Goal: Task Accomplishment & Management: Complete application form

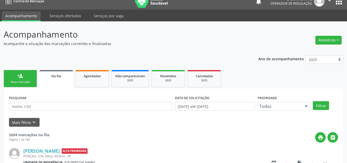
scroll to position [7, 0]
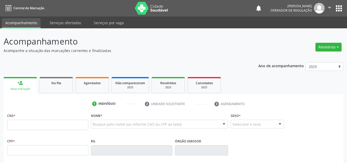
click at [48, 126] on input "text" at bounding box center [47, 124] width 81 height 10
type input "700 5025 7562 2654"
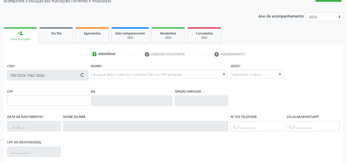
type input "763.354.964-53"
type input "08/01/1938"
type input "Andrelina Maria da Cruz"
type input "(87) 98848-8651"
type input "S/N"
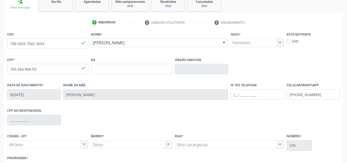
scroll to position [116, 0]
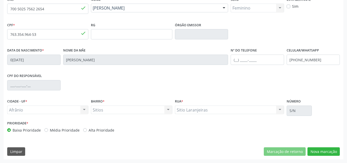
click at [57, 128] on label "Média Prioridade" at bounding box center [65, 129] width 30 height 5
click at [48, 128] on input "Média Prioridade" at bounding box center [46, 129] width 4 height 5
radio input "true"
click at [331, 150] on button "Nova marcação" at bounding box center [323, 151] width 32 height 9
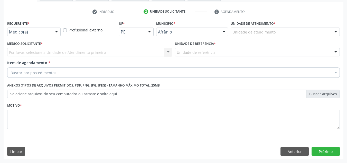
drag, startPoint x: 290, startPoint y: 30, endPoint x: 266, endPoint y: 42, distance: 27.0
click at [268, 36] on div "Unidade de atendimento Academia da Saude de Afranio Academia da Saude do Bairro…" at bounding box center [285, 31] width 109 height 9
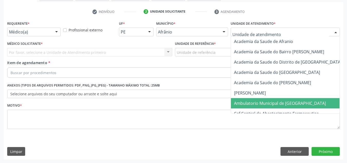
click at [270, 107] on span "Ambulatorio Municipal de Saude" at bounding box center [293, 103] width 125 height 10
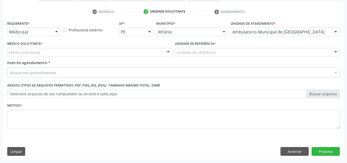
drag, startPoint x: 147, startPoint y: 57, endPoint x: 148, endPoint y: 66, distance: 9.0
click at [147, 58] on div "Médico Solicitante * Médico solicitante Alysson Rodrigo Ferreira Cavalcanti Bru…" at bounding box center [90, 50] width 168 height 20
click at [148, 72] on div "Buscar por procedimentos" at bounding box center [173, 72] width 332 height 10
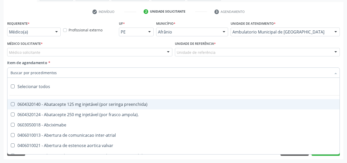
paste input "0301010072-225120"
type input "0301010072-225120"
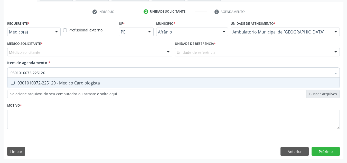
click at [136, 77] on input "0301010072-225120" at bounding box center [171, 72] width 321 height 10
click at [134, 83] on div "0301010072-225120 - Médico Cardiologista" at bounding box center [174, 83] width 326 height 4
checkbox Cardiologista "true"
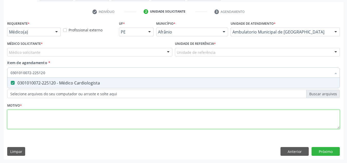
click at [135, 112] on div "Requerente * Médico(a) Médico(a) Enfermeiro(a) Paciente Nenhum resultado encont…" at bounding box center [173, 78] width 332 height 116
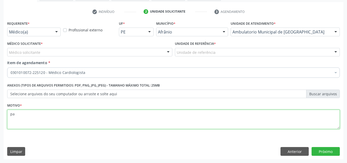
type textarea "p"
type textarea "O"
type textarea "PACIENTE COM HISTÓRICO DE PALPITAÇÃO"
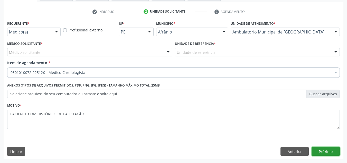
click at [329, 147] on button "Próximo" at bounding box center [325, 151] width 28 height 9
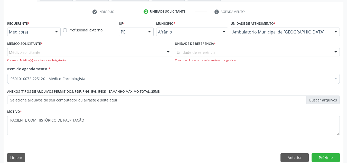
click at [78, 50] on div "Médico solicitante" at bounding box center [89, 52] width 165 height 9
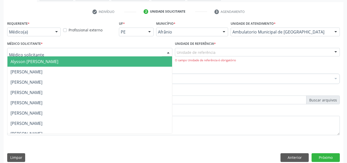
click at [84, 61] on span "Alysson Rodrigo Ferreira Cavalcanti" at bounding box center [89, 61] width 165 height 10
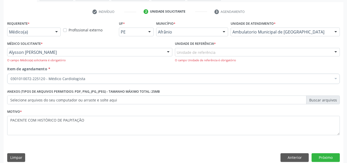
drag, startPoint x: 238, startPoint y: 59, endPoint x: 241, endPoint y: 54, distance: 6.1
click at [241, 54] on div "Unidade de referência ESF de Extrema ESF de Barra das Melancias ESF Jose e Mari…" at bounding box center [257, 55] width 165 height 15
click at [241, 54] on div "Unidade de referência" at bounding box center [257, 52] width 165 height 9
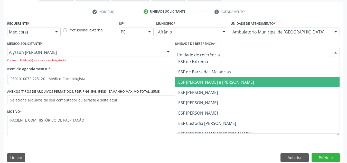
drag, startPoint x: 246, startPoint y: 80, endPoint x: 267, endPoint y: 63, distance: 27.3
click at [246, 79] on span "ESF [PERSON_NAME] e [PERSON_NAME]" at bounding box center [216, 82] width 76 height 6
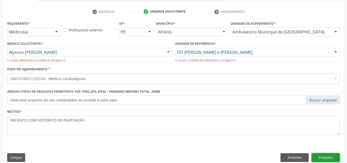
click at [318, 156] on button "Próximo" at bounding box center [325, 157] width 28 height 9
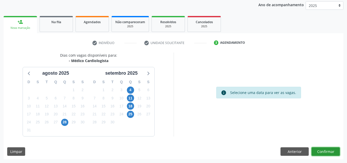
click at [323, 153] on button "Confirmar" at bounding box center [325, 151] width 28 height 9
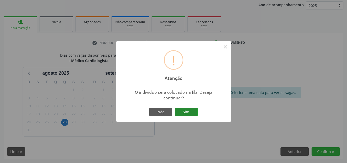
click at [194, 110] on button "Sim" at bounding box center [186, 111] width 23 height 9
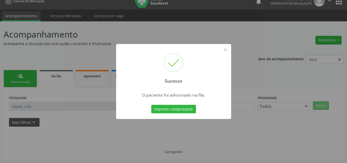
scroll to position [7, 0]
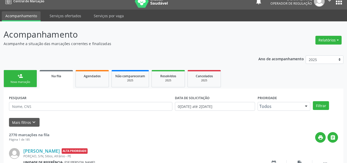
click at [22, 71] on link "person_add Nova marcação" at bounding box center [20, 78] width 33 height 17
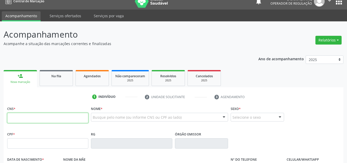
click at [50, 121] on input "text" at bounding box center [47, 117] width 81 height 10
type input "700 0051 8912 3809"
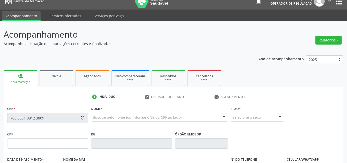
type input "29/04/1964"
type input "Estelita Francisca Laranjeira"
type input "(87) 98859-9999"
type input "S/N"
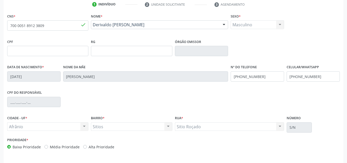
scroll to position [116, 0]
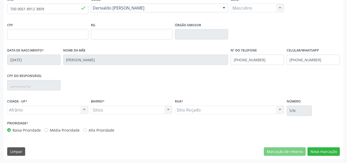
click at [44, 132] on div "Média Prioridade" at bounding box center [61, 129] width 35 height 5
click at [50, 127] on label "Média Prioridade" at bounding box center [65, 129] width 30 height 5
click at [48, 127] on input "Média Prioridade" at bounding box center [46, 129] width 4 height 5
radio input "true"
click at [300, 148] on div "Marcação de retorno Nova marcação" at bounding box center [302, 151] width 76 height 9
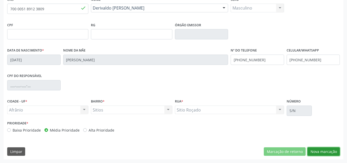
click at [325, 151] on button "Nova marcação" at bounding box center [323, 151] width 32 height 9
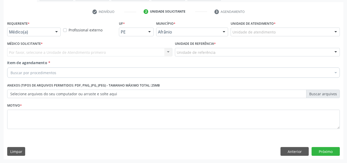
click at [249, 36] on div "Unidade de atendimento * Unidade de atendimento Academia da Saude de Afranio Ac…" at bounding box center [285, 30] width 112 height 20
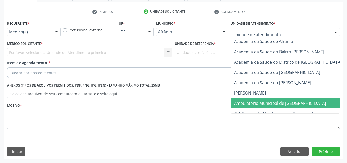
click at [250, 101] on span "Ambulatorio Municipal de Saude" at bounding box center [280, 103] width 92 height 6
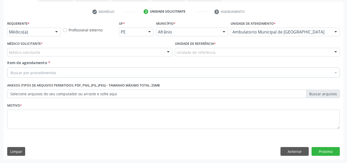
click at [37, 47] on label "Médico Solicitante *" at bounding box center [24, 44] width 35 height 8
click at [40, 50] on div "Médico solicitante" at bounding box center [89, 52] width 165 height 9
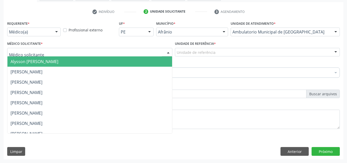
click at [42, 54] on input "text" at bounding box center [85, 55] width 153 height 10
click at [44, 60] on span "Alysson Rodrigo Ferreira Cavalcanti" at bounding box center [35, 62] width 48 height 6
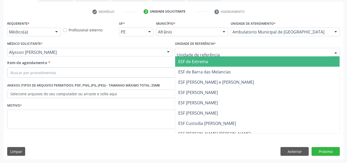
drag, startPoint x: 181, startPoint y: 55, endPoint x: 187, endPoint y: 76, distance: 21.8
click at [181, 56] on div at bounding box center [257, 52] width 165 height 9
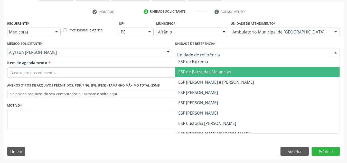
click at [187, 76] on span "ESF de Barra das Melancias" at bounding box center [257, 71] width 165 height 10
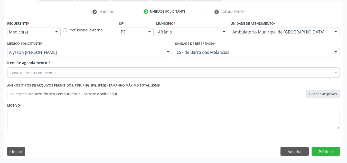
drag, startPoint x: 183, startPoint y: 74, endPoint x: 175, endPoint y: 69, distance: 9.0
click at [177, 71] on div "Buscar por procedimentos" at bounding box center [173, 72] width 332 height 10
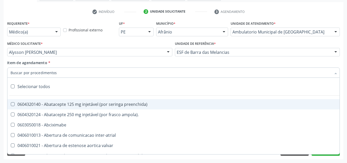
paste input "0301010072-225120"
type input "0301010072-225120"
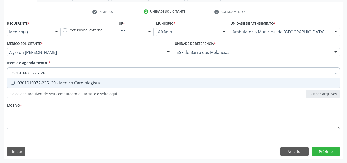
click at [139, 86] on span "0301010072-225120 - Médico Cardiologista" at bounding box center [173, 83] width 332 height 10
checkbox Cardiologista "true"
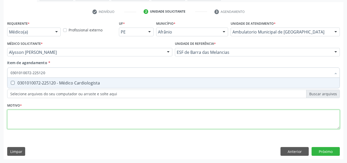
click at [136, 128] on div "Requerente * Médico(a) Médico(a) Enfermeiro(a) Paciente Nenhum resultado encont…" at bounding box center [173, 78] width 332 height 116
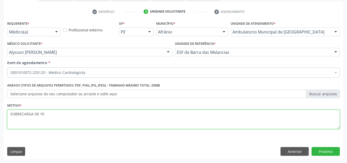
type textarea "SOBRECARGA DE YE"
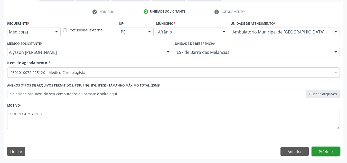
click at [320, 151] on button "Próximo" at bounding box center [325, 151] width 28 height 9
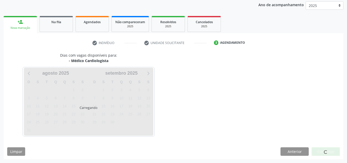
scroll to position [61, 0]
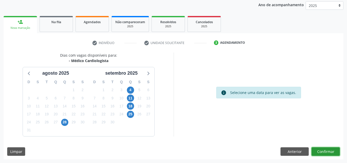
click at [320, 151] on button "Confirmar" at bounding box center [325, 151] width 28 height 9
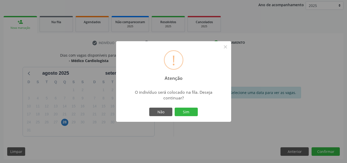
click at [175, 107] on button "Sim" at bounding box center [186, 111] width 23 height 9
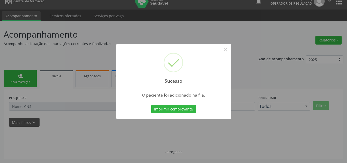
scroll to position [7, 0]
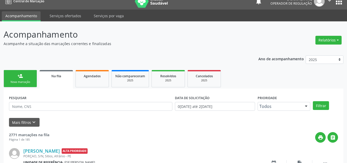
click at [25, 86] on link "person_add Nova marcação" at bounding box center [20, 78] width 33 height 17
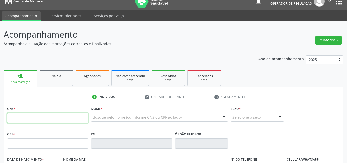
click at [27, 117] on input "text" at bounding box center [47, 117] width 81 height 10
type input "702 0083 6361 4786"
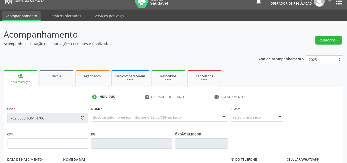
type input "10/09/1949"
type input "Maria Delfina da Conceição"
type input "(98) 79880-9218"
type input "S/N"
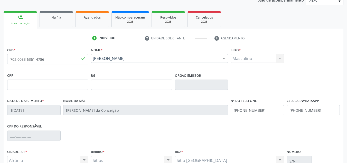
scroll to position [116, 0]
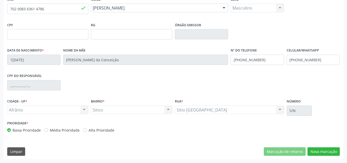
click at [62, 125] on div "Prioridade * Baixa Prioridade Média Prioridade Alta Prioridade" at bounding box center [89, 125] width 165 height 13
click at [67, 132] on label "Média Prioridade" at bounding box center [65, 129] width 30 height 5
click at [48, 132] on input "Média Prioridade" at bounding box center [46, 129] width 4 height 5
radio input "true"
click at [325, 148] on button "Nova marcação" at bounding box center [323, 151] width 32 height 9
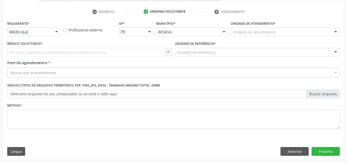
scroll to position [92, 0]
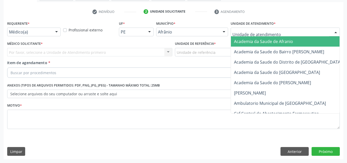
drag, startPoint x: 287, startPoint y: 36, endPoint x: 285, endPoint y: 100, distance: 64.0
click at [287, 36] on div "Academia da Saude de Afranio Academia da Saude do Bairro Roberto Luis Academia …" at bounding box center [285, 31] width 109 height 9
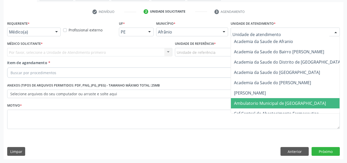
click at [285, 100] on span "Ambulatorio Municipal de Saude" at bounding box center [293, 103] width 125 height 10
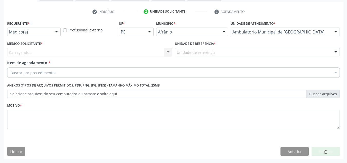
click at [136, 58] on div "Médico Solicitante * Carregando... Nenhum resultado encontrado para: " " Não há…" at bounding box center [90, 50] width 168 height 20
click at [136, 54] on div "Carregando... Nenhum resultado encontrado para: " " Não há nenhuma opção para s…" at bounding box center [89, 52] width 165 height 9
click at [134, 52] on div "Carregando... Nenhum resultado encontrado para: " " Não há nenhuma opção para s…" at bounding box center [89, 52] width 165 height 9
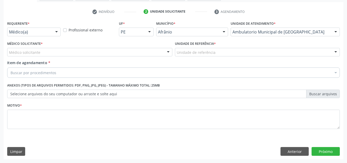
click at [135, 52] on div "Médico solicitante" at bounding box center [89, 52] width 165 height 9
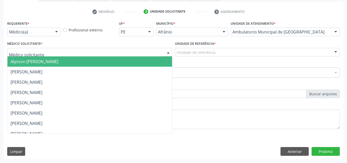
drag, startPoint x: 134, startPoint y: 58, endPoint x: 138, endPoint y: 61, distance: 4.6
click at [134, 59] on span "Alysson Rodrigo Ferreira Cavalcanti" at bounding box center [89, 61] width 165 height 10
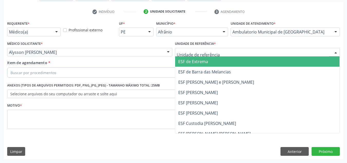
click at [191, 73] on span "ESF de Barra das Melancias" at bounding box center [204, 72] width 53 height 6
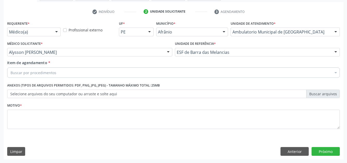
click at [183, 71] on div "Buscar por procedimentos" at bounding box center [173, 72] width 332 height 10
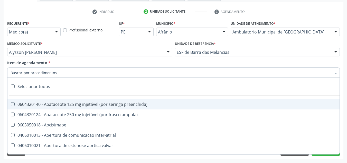
paste input "0301010072-225120"
type input "0301010072-225120"
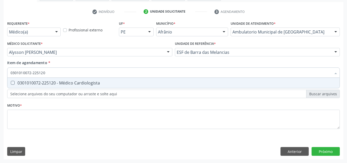
click at [113, 71] on input "0301010072-225120" at bounding box center [171, 72] width 321 height 10
click at [111, 86] on span "0301010072-225120 - Médico Cardiologista" at bounding box center [173, 83] width 332 height 10
checkbox Cardiologista "true"
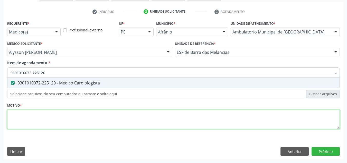
click at [99, 115] on div "Requerente * Médico(a) Médico(a) Enfermeiro(a) Paciente Nenhum resultado encont…" at bounding box center [173, 78] width 332 height 116
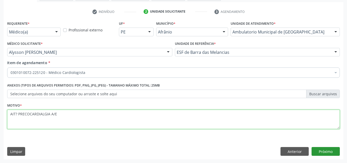
type textarea "AIT? PRECOCARDIALGIA A/E"
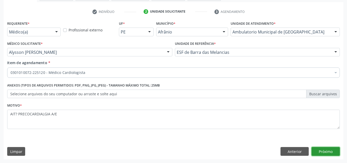
click at [325, 148] on button "Próximo" at bounding box center [325, 151] width 28 height 9
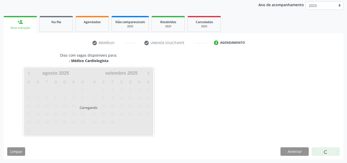
scroll to position [61, 0]
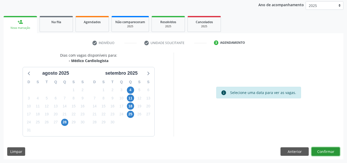
click at [325, 148] on button "Confirmar" at bounding box center [325, 151] width 28 height 9
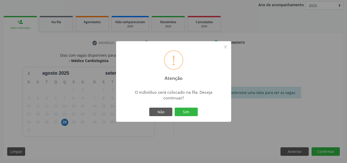
click at [175, 107] on button "Sim" at bounding box center [186, 111] width 23 height 9
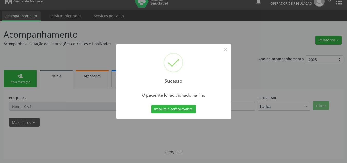
scroll to position [7, 0]
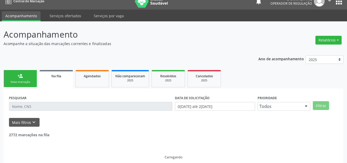
click at [15, 87] on link "person_add Nova marcação" at bounding box center [20, 78] width 33 height 17
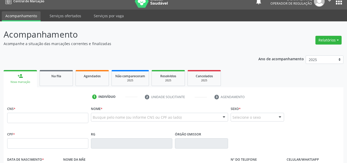
click at [21, 119] on input "text" at bounding box center [47, 117] width 81 height 10
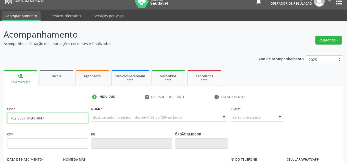
type input "702 6037 8494 4847"
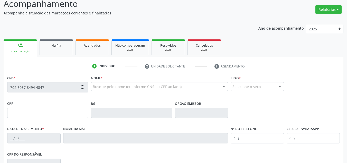
type input "269.284.004-63"
type input "03/06/1945"
type input "Celina Lima Silva"
type input "(87) 98852-2489"
type input "S/N"
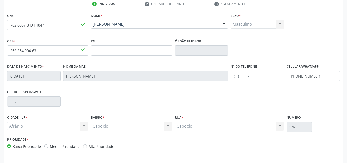
scroll to position [116, 0]
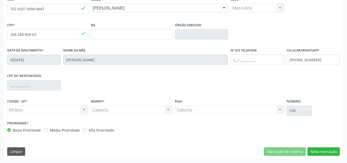
click at [70, 131] on label "Média Prioridade" at bounding box center [65, 129] width 30 height 5
click at [48, 131] on input "Média Prioridade" at bounding box center [46, 129] width 4 height 5
radio input "true"
drag, startPoint x: 322, startPoint y: 158, endPoint x: 328, endPoint y: 154, distance: 6.6
click at [326, 156] on div "CNS 702 6037 8494 4847 done Nome * Adamasio Mauricio da Silva Adamasio Mauricio…" at bounding box center [174, 77] width 340 height 163
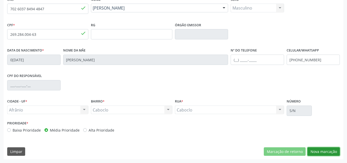
click at [328, 154] on button "Nova marcação" at bounding box center [323, 151] width 32 height 9
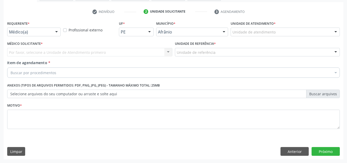
click at [335, 34] on div at bounding box center [336, 32] width 8 height 9
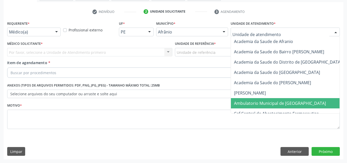
click at [295, 102] on span "Ambulatorio Municipal de Saude" at bounding box center [280, 103] width 92 height 6
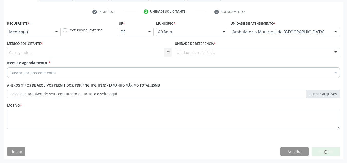
click at [71, 56] on div "Médico Solicitante * Carregando... Nenhum resultado encontrado para: " " Não há…" at bounding box center [90, 50] width 168 height 20
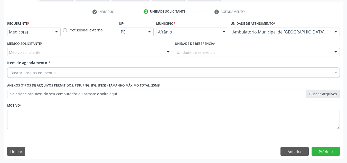
click at [71, 56] on div "Médico Solicitante * Médico solicitante Alysson Rodrigo Ferreira Cavalcanti Bru…" at bounding box center [90, 50] width 168 height 20
click at [80, 56] on div "Médico solicitante" at bounding box center [89, 52] width 165 height 9
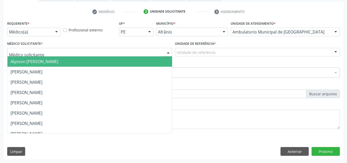
drag, startPoint x: 84, startPoint y: 67, endPoint x: 102, endPoint y: 60, distance: 19.8
click at [88, 66] on span "Bruno Saraiva Bezerra Medrado" at bounding box center [89, 71] width 165 height 10
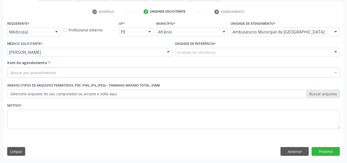
drag, startPoint x: 102, startPoint y: 60, endPoint x: 112, endPoint y: 52, distance: 12.8
click at [103, 60] on div "Item de agendamento * Buscar por procedimentos Selecionar todos 0604320140 - Ab…" at bounding box center [173, 68] width 332 height 16
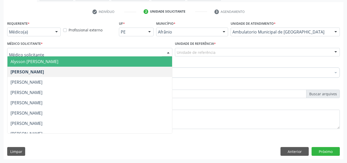
drag, startPoint x: 112, startPoint y: 52, endPoint x: 106, endPoint y: 62, distance: 11.7
click at [106, 62] on span "Alysson Rodrigo Ferreira Cavalcanti" at bounding box center [89, 61] width 165 height 10
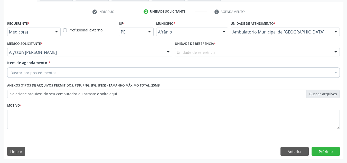
drag, startPoint x: 209, startPoint y: 55, endPoint x: 209, endPoint y: 63, distance: 7.7
click at [210, 55] on div "Unidade de referência" at bounding box center [257, 52] width 165 height 9
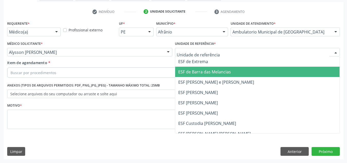
click at [213, 74] on span "ESF de Barra das Melancias" at bounding box center [204, 72] width 53 height 6
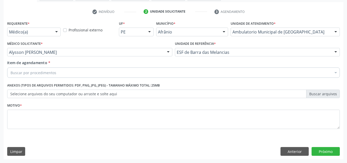
click at [184, 74] on div "Buscar por procedimentos" at bounding box center [173, 72] width 332 height 10
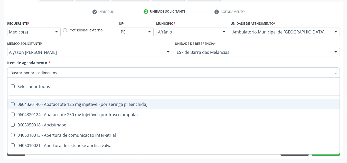
paste input "0301010072-225120"
type input "0301010072-225120"
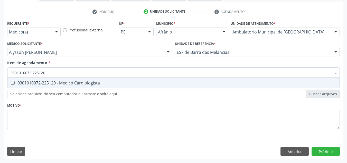
drag, startPoint x: 119, startPoint y: 85, endPoint x: 118, endPoint y: 104, distance: 19.5
click at [118, 89] on div "Requerente * Médico(a) Médico(a) Enfermeiro(a) Paciente Nenhum resultado encont…" at bounding box center [173, 78] width 332 height 116
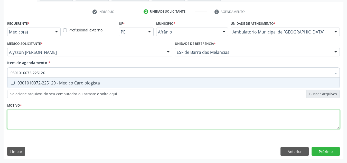
click at [91, 122] on div "Requerente * Médico(a) Médico(a) Enfermeiro(a) Paciente Nenhum resultado encont…" at bounding box center [173, 78] width 332 height 116
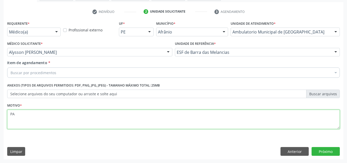
type textarea "P"
drag, startPoint x: 47, startPoint y: 114, endPoint x: 98, endPoint y: 117, distance: 50.4
click at [98, 117] on textarea "ACOMPANHAMENTO PACIENTE HAS" at bounding box center [173, 119] width 332 height 20
type textarea "ACOMPANHAMENTO PACIENTE HAS"
click at [97, 120] on textarea "ACOMPANHAMENTO PACIENTE HAS" at bounding box center [173, 119] width 332 height 20
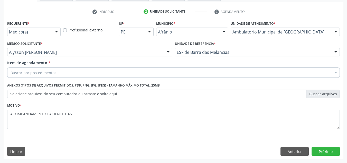
click at [89, 70] on div "Buscar por procedimentos" at bounding box center [173, 72] width 332 height 10
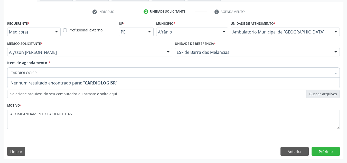
type input "CARDIOLOGIS"
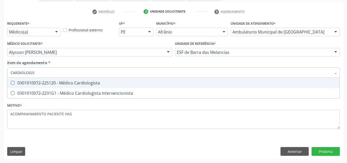
click at [77, 85] on div "0301010072-225120 - Médico Cardiologista" at bounding box center [174, 83] width 326 height 4
checkbox Cardiologista "true"
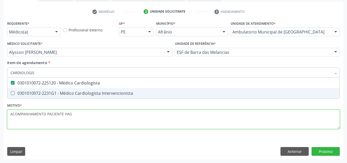
click at [64, 127] on div "Requerente * Médico(a) Médico(a) Enfermeiro(a) Paciente Nenhum resultado encont…" at bounding box center [173, 78] width 332 height 116
checkbox Intervencionista "true"
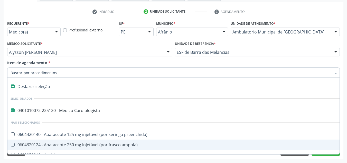
drag, startPoint x: 44, startPoint y: 71, endPoint x: 6, endPoint y: 71, distance: 38.5
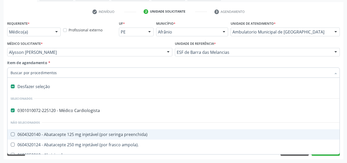
click at [0, 121] on div "Acompanhamento Acompanhe a situação das marcações correntes e finalizadas Relat…" at bounding box center [173, 49] width 347 height 226
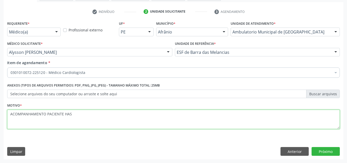
click at [137, 117] on textarea "ACOMPANHAMENTO PACIENTE HAS" at bounding box center [173, 119] width 332 height 20
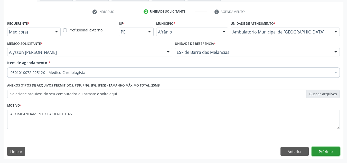
click at [319, 148] on button "Próximo" at bounding box center [325, 151] width 28 height 9
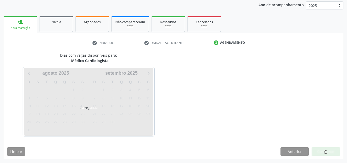
scroll to position [61, 0]
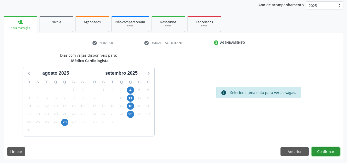
click at [327, 151] on button "Confirmar" at bounding box center [325, 151] width 28 height 9
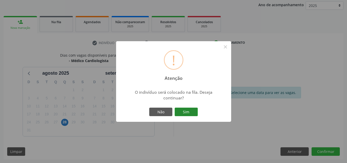
click at [188, 113] on button "Sim" at bounding box center [186, 111] width 23 height 9
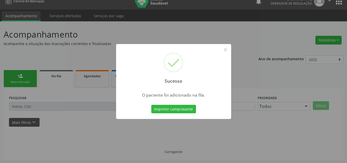
scroll to position [7, 0]
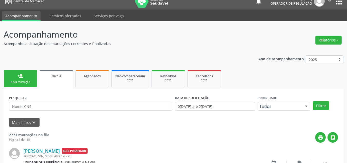
click at [27, 74] on link "person_add Nova marcação" at bounding box center [20, 78] width 33 height 17
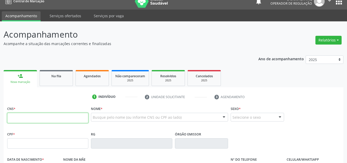
click at [37, 120] on input "text" at bounding box center [47, 117] width 81 height 10
type input "709 1092 1672 8830"
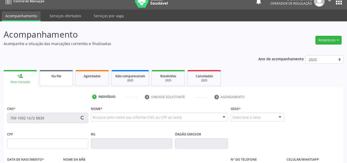
type input "356.900.204-78"
type input "25/08/1938"
type input "Emídia Barbora da Conceição"
type input "(87) 99606-3119"
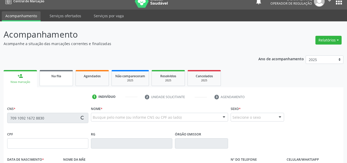
type input "S/N"
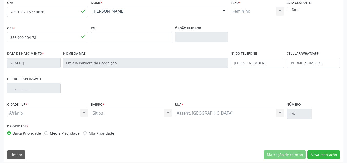
scroll to position [116, 0]
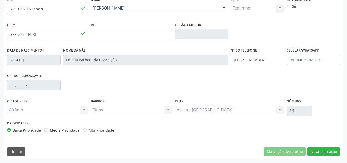
click at [53, 130] on label "Média Prioridade" at bounding box center [65, 129] width 30 height 5
click at [48, 130] on input "Média Prioridade" at bounding box center [46, 129] width 4 height 5
radio input "true"
click at [320, 153] on button "Nova marcação" at bounding box center [323, 151] width 32 height 9
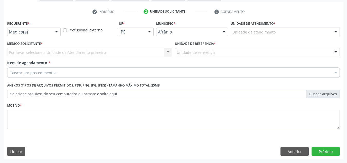
scroll to position [92, 0]
click at [312, 37] on div "Unidade de atendimento * Unidade de atendimento Academia da Saude de Afranio Ac…" at bounding box center [285, 30] width 112 height 20
click at [314, 36] on div "Unidade de atendimento Academia da Saude de Afranio Academia da Saude do Bairro…" at bounding box center [285, 31] width 109 height 9
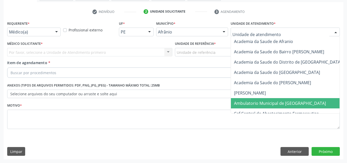
click at [295, 98] on span "Ambulatorio Municipal de Saude" at bounding box center [293, 103] width 125 height 10
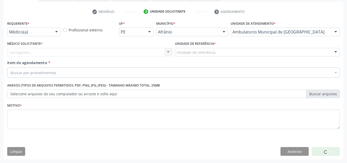
click at [74, 54] on div "Carregando..." at bounding box center [89, 52] width 165 height 9
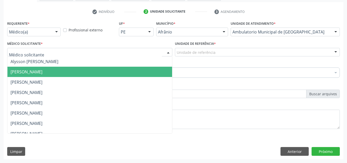
drag, startPoint x: 74, startPoint y: 67, endPoint x: 80, endPoint y: 61, distance: 8.5
click at [78, 62] on ul "Alysson Rodrigo Ferreira Cavalcanti Bruno Saraiva Bezerra Medrado Carlos Gustav…" at bounding box center [89, 138] width 165 height 164
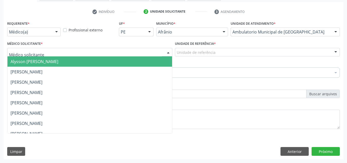
drag, startPoint x: 81, startPoint y: 61, endPoint x: 212, endPoint y: 65, distance: 131.8
click at [91, 59] on span "Alysson Rodrigo Ferreira Cavalcanti" at bounding box center [89, 61] width 165 height 10
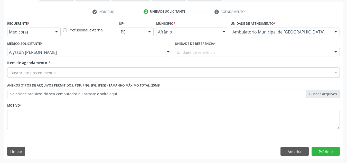
drag, startPoint x: 223, startPoint y: 56, endPoint x: 233, endPoint y: 94, distance: 39.4
click at [225, 56] on div "Unidade de referência ESF de Extrema ESF de Barra das Melancias ESF Jose e Mari…" at bounding box center [257, 52] width 165 height 9
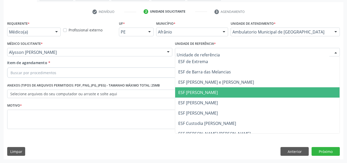
drag, startPoint x: 234, startPoint y: 95, endPoint x: 174, endPoint y: 79, distance: 62.3
click at [228, 94] on span "ESF [PERSON_NAME]" at bounding box center [257, 92] width 165 height 10
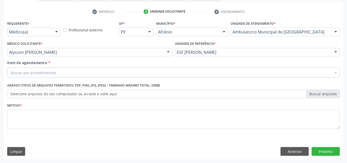
drag, startPoint x: 174, startPoint y: 79, endPoint x: 171, endPoint y: 77, distance: 3.5
click at [173, 78] on div "Item de agendamento * Buscar por procedimentos Selecionar todos 0604320140 - Ab…" at bounding box center [173, 70] width 335 height 20
click at [173, 74] on div "Buscar por procedimentos" at bounding box center [173, 72] width 332 height 10
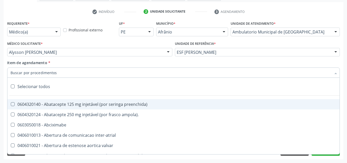
paste input "PACIENTE HAS"
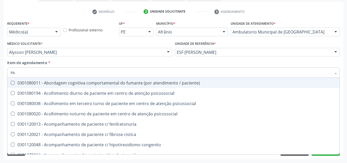
type input "P"
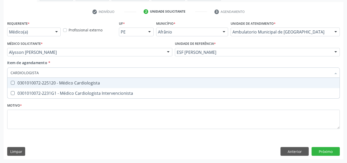
type input "CARDIOLOGISTA"
click at [145, 84] on div "0301010072-225120 - Médico Cardiologista" at bounding box center [174, 83] width 326 height 4
checkbox Cardiologista "true"
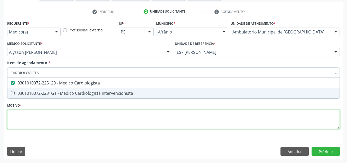
click at [141, 119] on div "Requerente * Médico(a) Médico(a) Enfermeiro(a) Paciente Nenhum resultado encont…" at bounding box center [173, 78] width 332 height 116
checkbox Intervencionista "true"
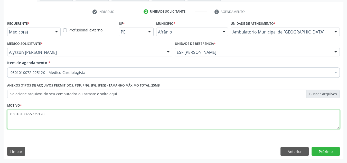
type textarea "0301010072-225120-"
drag, startPoint x: 153, startPoint y: 114, endPoint x: 0, endPoint y: 69, distance: 159.4
click at [0, 69] on div "Acompanhamento Acompanhe a situação das marcações correntes e finalizadas Relat…" at bounding box center [173, 49] width 347 height 226
type textarea "K"
type textarea "SOPRO HOLOSSISTÓTICO + ENDEMAS EM MMII"
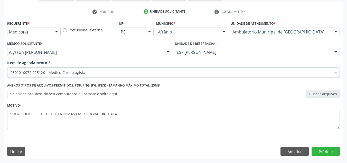
click at [317, 146] on div "Requerente * Médico(a) Médico(a) Enfermeiro(a) Paciente Nenhum resultado encont…" at bounding box center [174, 89] width 340 height 139
click at [318, 147] on button "Próximo" at bounding box center [325, 151] width 28 height 9
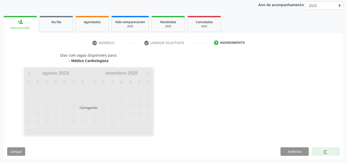
scroll to position [61, 0]
click at [318, 147] on div at bounding box center [325, 151] width 28 height 9
click at [320, 152] on div at bounding box center [325, 151] width 28 height 9
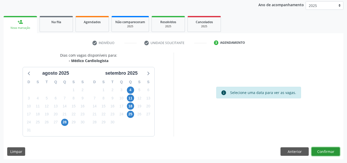
click at [320, 152] on button "Confirmar" at bounding box center [325, 151] width 28 height 9
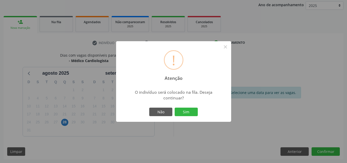
click at [175, 107] on button "Sim" at bounding box center [186, 111] width 23 height 9
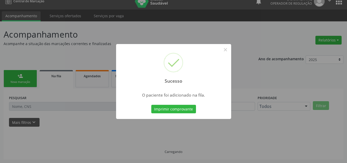
scroll to position [7, 0]
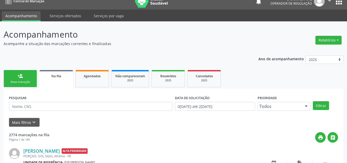
click at [25, 70] on link "person_add Nova marcação" at bounding box center [20, 78] width 33 height 17
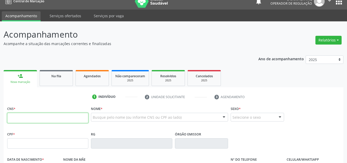
click at [21, 113] on input "text" at bounding box center [47, 117] width 81 height 10
type input "700 0070 4517 6400"
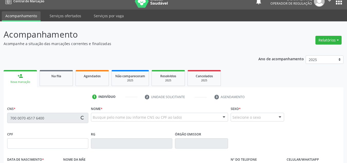
type input "301.632.184-04"
type input "10/11/1941"
type input "Maria Ribeiro Rodrigues"
type input "(87) 99903-6396"
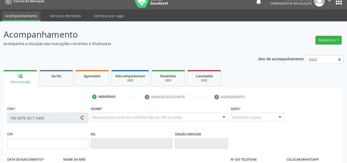
type input "S/N"
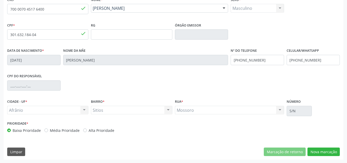
scroll to position [116, 0]
drag, startPoint x: 56, startPoint y: 131, endPoint x: 59, endPoint y: 130, distance: 2.8
click at [57, 131] on label "Média Prioridade" at bounding box center [65, 129] width 30 height 5
click at [48, 131] on input "Média Prioridade" at bounding box center [46, 129] width 4 height 5
radio input "true"
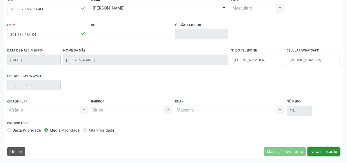
click at [320, 154] on button "Nova marcação" at bounding box center [323, 151] width 32 height 9
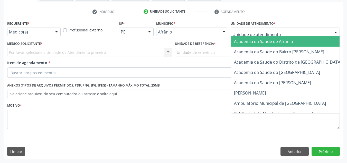
click at [276, 31] on div at bounding box center [285, 31] width 109 height 9
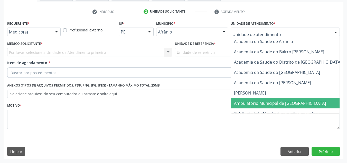
drag, startPoint x: 264, startPoint y: 101, endPoint x: 238, endPoint y: 101, distance: 25.7
click at [261, 101] on span "Ambulatorio Municipal de Saude" at bounding box center [280, 103] width 92 height 6
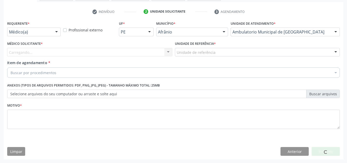
click at [116, 52] on div "Carregando... Nenhum resultado encontrado para: " " Não há nenhuma opção para s…" at bounding box center [89, 52] width 165 height 9
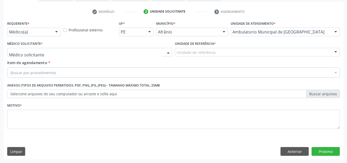
click at [117, 51] on div at bounding box center [89, 52] width 165 height 9
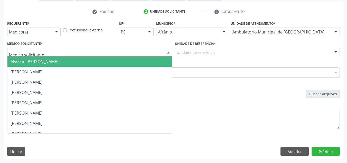
drag, startPoint x: 104, startPoint y: 61, endPoint x: 160, endPoint y: 61, distance: 55.2
click at [109, 61] on span "Alysson Rodrigo Ferreira Cavalcanti" at bounding box center [89, 61] width 165 height 10
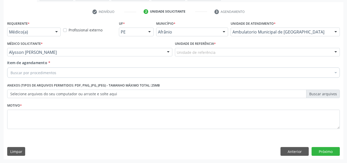
click at [189, 56] on div "Unidade de referência * Unidade de referência ESF de Extrema ESF de Barra das M…" at bounding box center [258, 50] width 168 height 20
drag, startPoint x: 202, startPoint y: 51, endPoint x: 205, endPoint y: 105, distance: 53.5
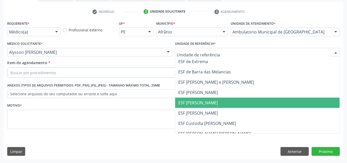
drag, startPoint x: 206, startPoint y: 106, endPoint x: 139, endPoint y: 91, distance: 69.3
click at [200, 104] on span "ESF [PERSON_NAME]" at bounding box center [257, 102] width 165 height 10
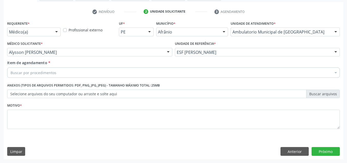
click at [134, 75] on div "Buscar por procedimentos" at bounding box center [173, 72] width 332 height 10
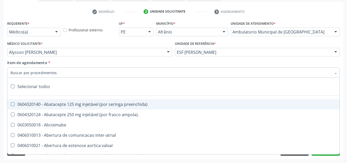
paste input "0301010072-225120-"
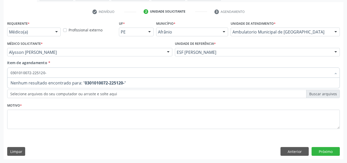
type input "0301010072-225120"
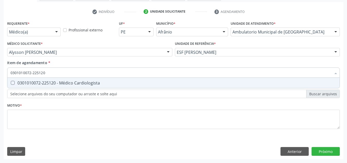
scroll to position [66, 0]
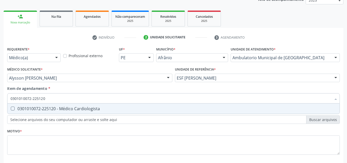
click at [70, 99] on input "0301010072-225120" at bounding box center [171, 98] width 321 height 10
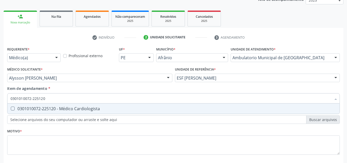
click at [67, 109] on div "0301010072-225120 - Médico Cardiologista" at bounding box center [174, 108] width 326 height 4
checkbox Cardiologista "true"
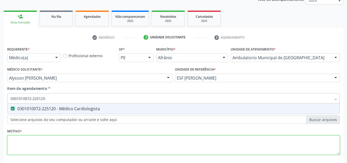
click at [62, 139] on div "Requerente * Médico(a) Médico(a) Enfermeiro(a) Paciente Nenhum resultado encont…" at bounding box center [173, 103] width 332 height 116
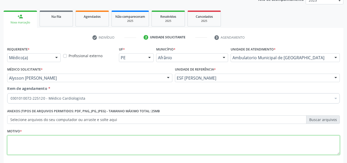
click at [216, 143] on textarea at bounding box center [173, 145] width 332 height 20
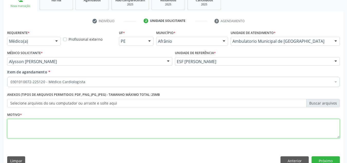
scroll to position [92, 0]
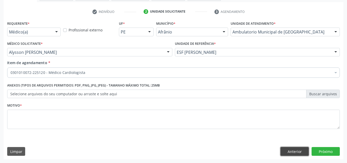
click at [295, 149] on button "Anterior" at bounding box center [294, 151] width 28 height 9
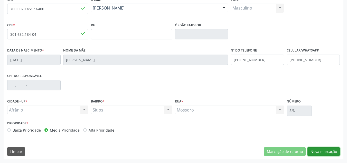
click at [316, 147] on button "Nova marcação" at bounding box center [323, 151] width 32 height 9
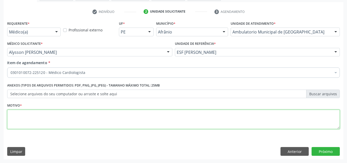
click at [116, 122] on textarea at bounding box center [173, 119] width 332 height 20
type textarea "RETORNO"
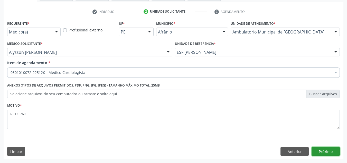
click at [322, 148] on button "Próximo" at bounding box center [325, 151] width 28 height 9
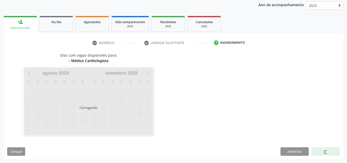
scroll to position [61, 0]
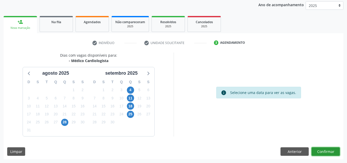
click at [322, 148] on button "Confirmar" at bounding box center [325, 151] width 28 height 9
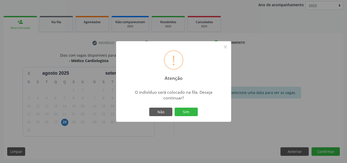
drag, startPoint x: 189, startPoint y: 110, endPoint x: 181, endPoint y: 104, distance: 9.2
click at [181, 104] on div "! Atenção × O indivíduo será colocado na fila. Deseja continuar? Não Sim" at bounding box center [173, 81] width 115 height 81
click at [185, 111] on button "Sim" at bounding box center [186, 111] width 23 height 9
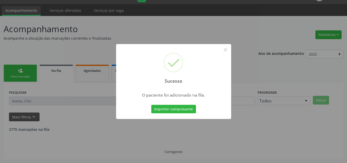
scroll to position [7, 0]
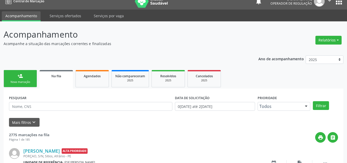
click at [26, 75] on link "person_add Nova marcação" at bounding box center [20, 78] width 33 height 17
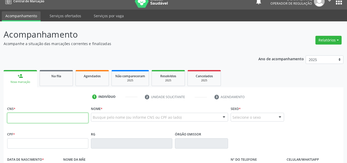
click at [32, 117] on input "text" at bounding box center [47, 117] width 81 height 10
type input "708 7091 0389 1996"
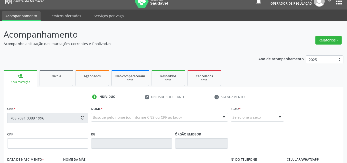
scroll to position [110, 0]
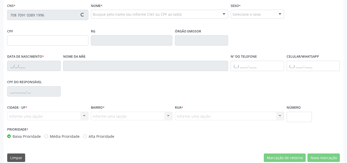
type input "024.881.294-70"
type input "12/11/1952"
type input "Joaquina Maria de Jesus"
type input "(87) 99945-9873"
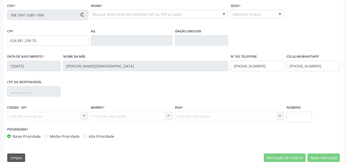
type input "S/N"
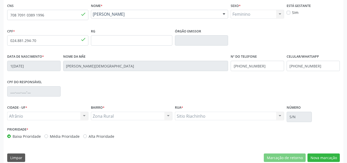
click at [62, 137] on label "Média Prioridade" at bounding box center [65, 135] width 30 height 5
click at [48, 137] on input "Média Prioridade" at bounding box center [46, 135] width 4 height 5
radio input "true"
click at [325, 159] on button "Nova marcação" at bounding box center [323, 157] width 32 height 9
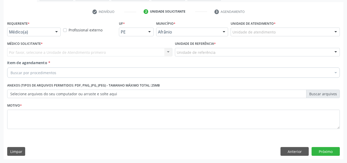
scroll to position [92, 0]
click at [304, 33] on div "Unidade de atendimento" at bounding box center [285, 31] width 109 height 9
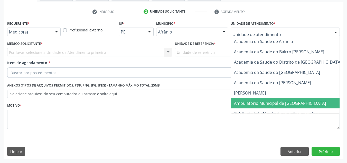
click at [288, 101] on span "Ambulatorio Municipal de Saude" at bounding box center [280, 103] width 92 height 6
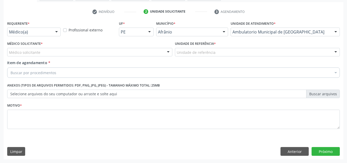
click at [103, 53] on div "Médico solicitante" at bounding box center [89, 52] width 165 height 9
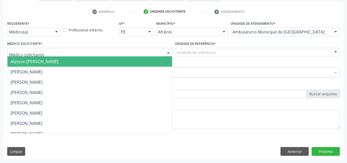
click at [103, 62] on span "Alysson Rodrigo Ferreira Cavalcanti" at bounding box center [89, 61] width 165 height 10
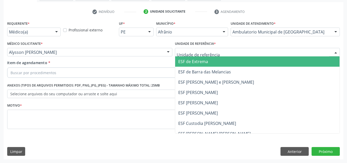
click at [231, 55] on div at bounding box center [257, 52] width 165 height 9
drag, startPoint x: 232, startPoint y: 65, endPoint x: 107, endPoint y: 93, distance: 128.6
click at [214, 74] on ul "ESF de Extrema ESF de Barra das Melancias ESF Jose e Maria Rodrigues de Macedo …" at bounding box center [257, 107] width 165 height 103
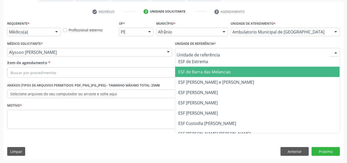
click at [215, 69] on span "ESF de Barra das Melancias" at bounding box center [257, 71] width 165 height 10
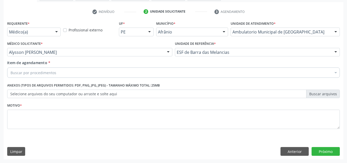
click at [127, 70] on div "Buscar por procedimentos" at bounding box center [173, 72] width 332 height 10
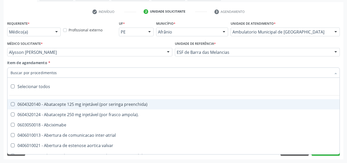
paste input "0301010072-225120"
type input "0301010072-225120"
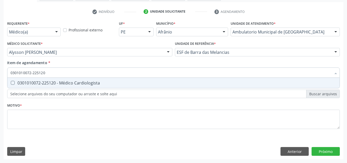
click at [81, 81] on div "0301010072-225120 - Médico Cardiologista" at bounding box center [174, 83] width 326 height 4
checkbox Cardiologista "true"
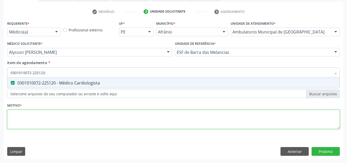
click at [69, 120] on div "Requerente * Médico(a) Médico(a) Enfermeiro(a) Paciente Nenhum resultado encont…" at bounding box center [173, 78] width 332 height 116
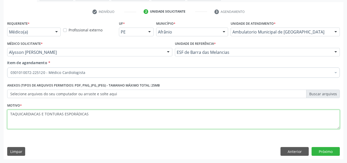
type textarea "TAQUICARDIACAS E TONTURAS ESPORÁDICAS"
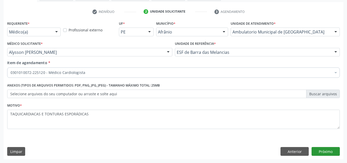
drag, startPoint x: 321, startPoint y: 156, endPoint x: 322, endPoint y: 151, distance: 5.4
click at [320, 156] on div "Requerente * Médico(a) Médico(a) Enfermeiro(a) Paciente Nenhum resultado encont…" at bounding box center [174, 89] width 340 height 139
click at [323, 150] on button "Próximo" at bounding box center [325, 151] width 28 height 9
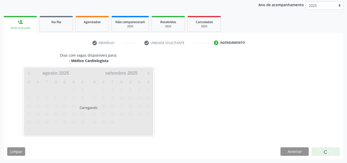
scroll to position [61, 0]
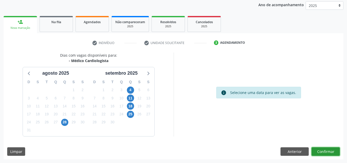
click at [323, 150] on button "Confirmar" at bounding box center [325, 151] width 28 height 9
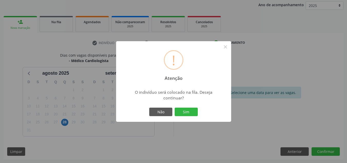
click at [175, 107] on button "Sim" at bounding box center [186, 111] width 23 height 9
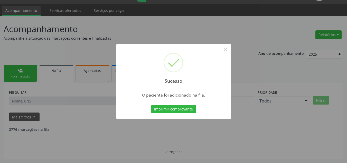
scroll to position [7, 0]
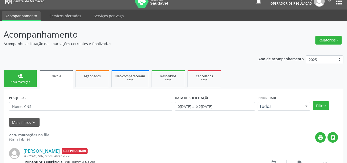
click at [25, 84] on link "person_add Nova marcação" at bounding box center [20, 78] width 33 height 17
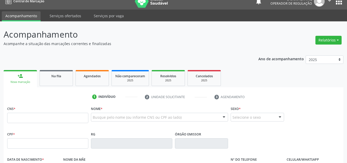
click at [48, 112] on div "CNS *" at bounding box center [47, 113] width 81 height 18
click at [46, 117] on input "text" at bounding box center [47, 117] width 81 height 10
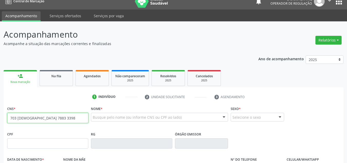
type input "703 2046 7883 3398"
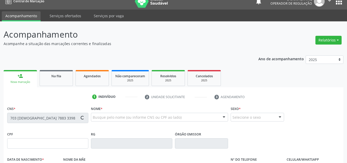
type input "08/02/1940"
type input "Elisa Maria da Conceicao"
type input "(87) 98816-7380"
type input "S/N"
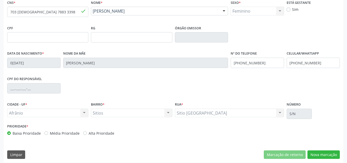
scroll to position [116, 0]
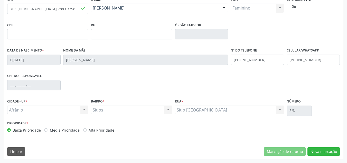
click at [66, 126] on div "Prioridade * Baixa Prioridade Média Prioridade Alta Prioridade" at bounding box center [89, 125] width 165 height 13
click at [64, 128] on label "Média Prioridade" at bounding box center [65, 129] width 30 height 5
click at [48, 128] on input "Média Prioridade" at bounding box center [46, 129] width 4 height 5
radio input "true"
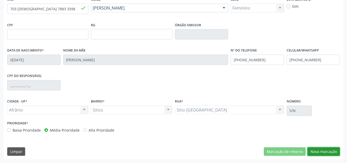
click at [332, 152] on button "Nova marcação" at bounding box center [323, 151] width 32 height 9
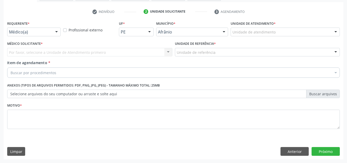
scroll to position [92, 0]
drag, startPoint x: 333, startPoint y: 38, endPoint x: 333, endPoint y: 31, distance: 7.2
click at [333, 34] on div "Unidade de atendimento * Unidade de atendimento Academia da Saude de Afranio Ac…" at bounding box center [285, 30] width 112 height 20
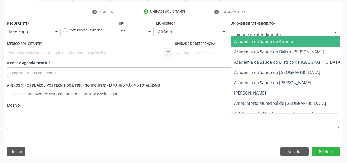
drag, startPoint x: 333, startPoint y: 31, endPoint x: 320, endPoint y: 65, distance: 36.5
click at [332, 31] on div at bounding box center [336, 32] width 8 height 9
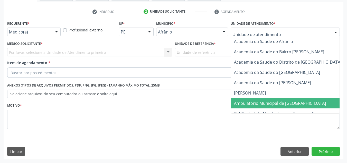
drag, startPoint x: 298, startPoint y: 104, endPoint x: 291, endPoint y: 102, distance: 7.6
click at [298, 104] on span "Ambulatorio Municipal de Saude" at bounding box center [293, 103] width 125 height 10
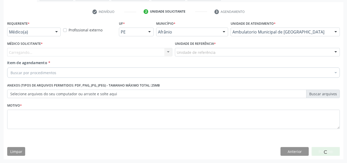
click at [99, 54] on div "Carregando... Nenhum resultado encontrado para: " " Não há nenhuma opção para s…" at bounding box center [89, 52] width 165 height 9
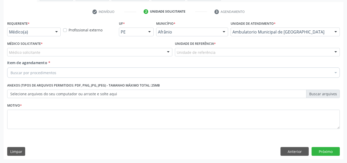
click at [98, 54] on div "Médico solicitante" at bounding box center [89, 52] width 165 height 9
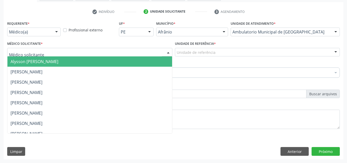
drag, startPoint x: 100, startPoint y: 62, endPoint x: 203, endPoint y: 55, distance: 102.7
click at [108, 60] on span "Alysson Rodrigo Ferreira Cavalcanti" at bounding box center [89, 61] width 165 height 10
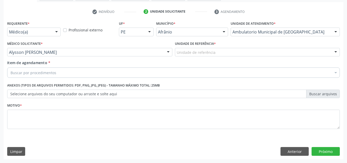
drag, startPoint x: 205, startPoint y: 54, endPoint x: 208, endPoint y: 93, distance: 38.4
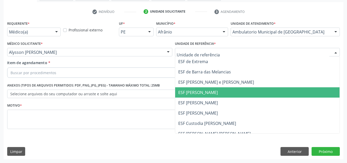
drag, startPoint x: 208, startPoint y: 93, endPoint x: 153, endPoint y: 79, distance: 56.7
click at [198, 90] on span "ESF [PERSON_NAME]" at bounding box center [198, 92] width 40 height 6
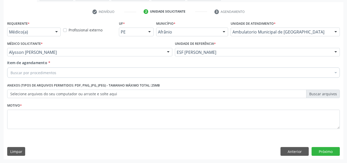
click at [155, 73] on div "Buscar por procedimentos" at bounding box center [173, 72] width 332 height 10
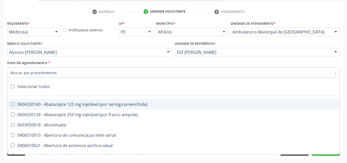
paste input "0301010072-225120"
type input "0301010072-225120"
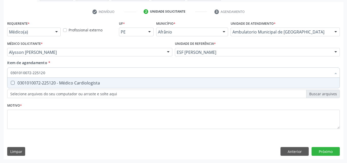
click at [107, 79] on span "0301010072-225120 - Médico Cardiologista" at bounding box center [173, 83] width 332 height 10
checkbox Cardiologista "true"
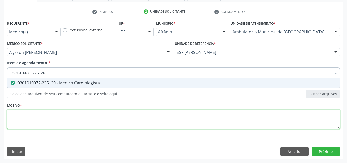
click at [103, 112] on div "Requerente * Médico(a) Médico(a) Enfermeiro(a) Paciente Nenhum resultado encont…" at bounding box center [173, 78] width 332 height 116
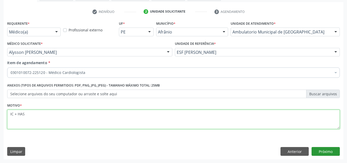
type textarea "IC + HAS"
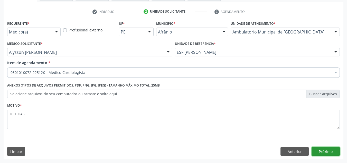
click at [330, 154] on button "Próximo" at bounding box center [325, 151] width 28 height 9
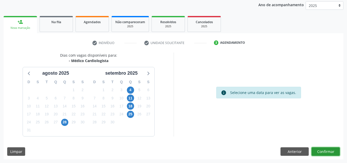
click at [330, 154] on button "Confirmar" at bounding box center [325, 151] width 28 height 9
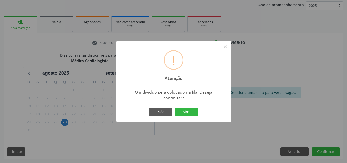
click at [175, 107] on button "Sim" at bounding box center [186, 111] width 23 height 9
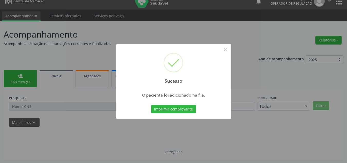
scroll to position [7, 0]
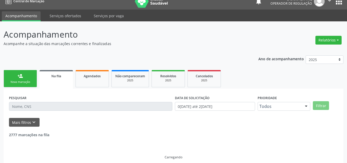
click at [15, 77] on link "person_add Nova marcação" at bounding box center [20, 78] width 33 height 17
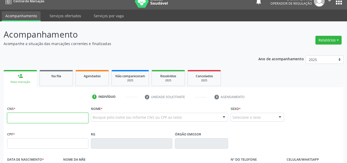
click at [22, 112] on input "text" at bounding box center [47, 117] width 81 height 10
type input "708 4023 5268 5970"
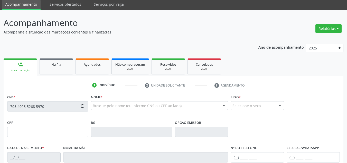
type input "04/04/1939"
type input "Raimunda da Conceição"
type input "(87) 98823-1894"
type input "S/N"
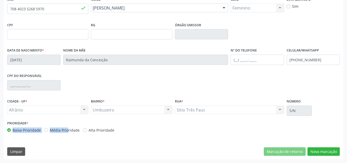
click at [56, 127] on div "Prioridade * Baixa Prioridade Média Prioridade Alta Prioridade" at bounding box center [89, 125] width 165 height 13
click at [66, 133] on div "Prioridade * Baixa Prioridade Média Prioridade Alta Prioridade" at bounding box center [90, 127] width 168 height 17
drag, startPoint x: 67, startPoint y: 126, endPoint x: 66, endPoint y: 129, distance: 3.2
click at [66, 129] on div "Prioridade * Baixa Prioridade Média Prioridade Alta Prioridade" at bounding box center [89, 125] width 165 height 13
click at [74, 130] on label "Média Prioridade" at bounding box center [65, 129] width 30 height 5
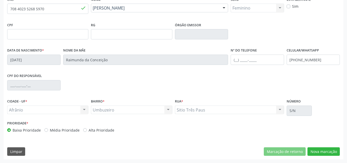
click at [48, 130] on input "Média Prioridade" at bounding box center [46, 129] width 4 height 5
radio input "true"
drag, startPoint x: 322, startPoint y: 150, endPoint x: 303, endPoint y: 128, distance: 29.0
click at [318, 150] on button "Nova marcação" at bounding box center [323, 151] width 32 height 9
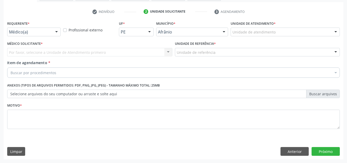
scroll to position [92, 0]
click at [281, 38] on div "Unidade de atendimento * Unidade de atendimento Academia da Saude de Afranio Ac…" at bounding box center [285, 30] width 112 height 20
click at [282, 36] on div "Unidade de atendimento" at bounding box center [285, 31] width 109 height 9
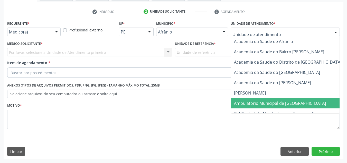
click at [240, 103] on span "Ambulatorio Municipal de Saude" at bounding box center [280, 103] width 92 height 6
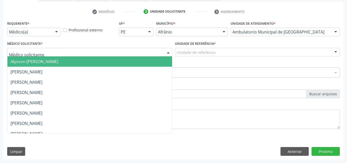
click at [152, 49] on div at bounding box center [89, 52] width 165 height 9
click at [151, 63] on span "Alysson Rodrigo Ferreira Cavalcanti" at bounding box center [89, 61] width 165 height 10
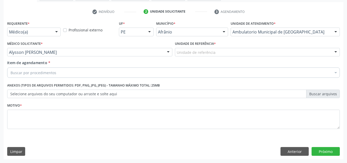
click at [246, 52] on div "Unidade de referência" at bounding box center [257, 52] width 165 height 9
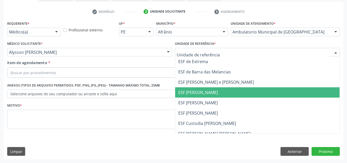
click at [243, 91] on span "ESF [PERSON_NAME]" at bounding box center [257, 92] width 165 height 10
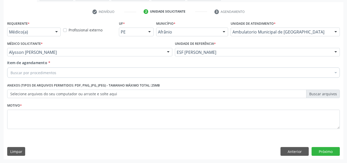
drag, startPoint x: 175, startPoint y: 82, endPoint x: 174, endPoint y: 75, distance: 7.2
click at [175, 82] on div "Anexos (Tipos de arquivos permitidos: PDF, PNG, JPG, JPEG) - Tamanho máximo tot…" at bounding box center [173, 89] width 332 height 16
click at [176, 73] on div "Buscar por procedimentos" at bounding box center [173, 72] width 332 height 10
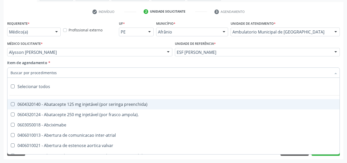
paste input "0301010072-225120"
type input "0301010072-225120"
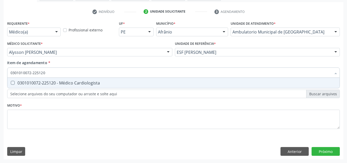
click at [131, 80] on span "0301010072-225120 - Médico Cardiologista" at bounding box center [173, 83] width 332 height 10
checkbox Cardiologista "true"
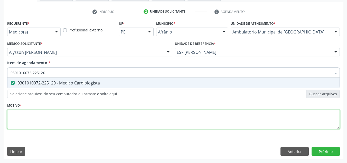
click at [119, 128] on div "Requerente * Médico(a) Médico(a) Enfermeiro(a) Paciente Nenhum resultado encont…" at bounding box center [173, 78] width 332 height 116
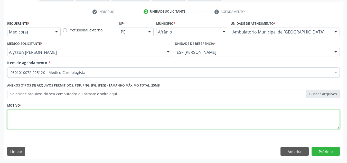
type textarea "C"
type textarea "ACOMPANHAMENTO HAS+ INSUFICIÊNCIA CARDIACA"
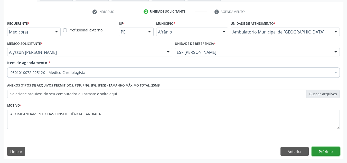
click at [332, 151] on button "Próximo" at bounding box center [325, 151] width 28 height 9
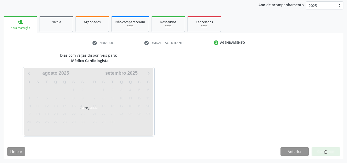
scroll to position [61, 0]
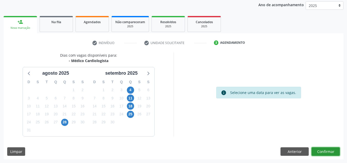
click at [332, 151] on button "Confirmar" at bounding box center [325, 151] width 28 height 9
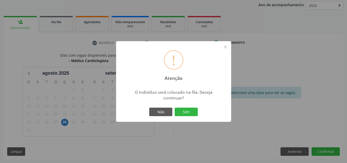
click at [175, 107] on button "Sim" at bounding box center [186, 111] width 23 height 9
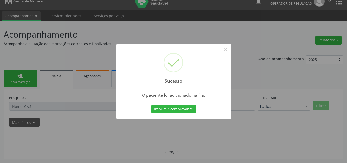
scroll to position [7, 0]
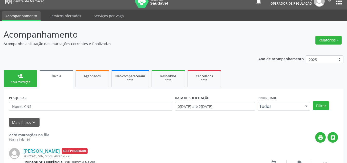
drag, startPoint x: 19, startPoint y: 77, endPoint x: 22, endPoint y: 74, distance: 3.5
click at [19, 77] on div "person_add" at bounding box center [20, 76] width 6 height 6
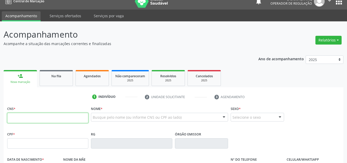
click at [28, 113] on input "text" at bounding box center [47, 117] width 81 height 10
type input "700 0035 7893 0304"
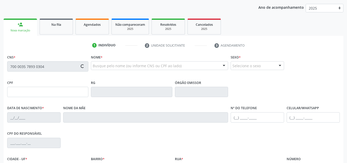
type input "13/07/1948"
type input "Josefa Nunes Rodrigues"
type input "(87) 98842-9787"
type input "(87) 98832-9328"
type input "S/N"
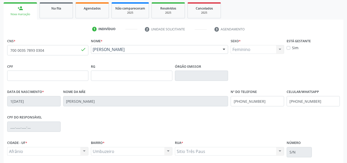
scroll to position [116, 0]
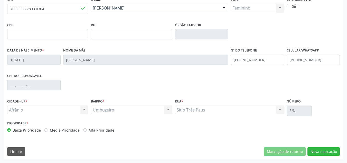
click at [66, 130] on label "Média Prioridade" at bounding box center [65, 129] width 30 height 5
click at [48, 130] on input "Média Prioridade" at bounding box center [46, 129] width 4 height 5
radio input "true"
click at [326, 145] on div "CNS * 700 0035 7893 0304 done Nome * Izabel Rodrigues Gomes Izabel Rodrigues Go…" at bounding box center [174, 77] width 340 height 163
click at [326, 149] on button "Nova marcação" at bounding box center [323, 151] width 32 height 9
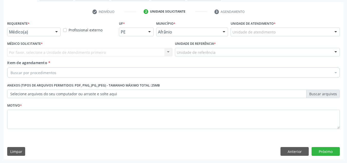
scroll to position [92, 0]
click at [300, 30] on div "Unidade de atendimento" at bounding box center [285, 31] width 109 height 9
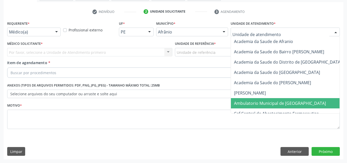
click at [275, 107] on span "Ambulatorio Municipal de Saude" at bounding box center [293, 103] width 125 height 10
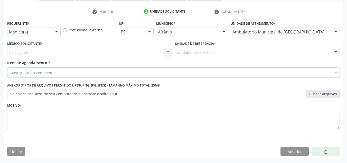
click at [137, 53] on div "Carregando... Nenhum resultado encontrado para: " " Não há nenhuma opção para s…" at bounding box center [89, 52] width 165 height 9
click at [136, 52] on div "Carregando..." at bounding box center [89, 52] width 165 height 9
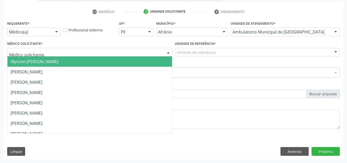
drag, startPoint x: 128, startPoint y: 59, endPoint x: 246, endPoint y: 47, distance: 118.7
click at [135, 57] on span "Alysson Rodrigo Ferreira Cavalcanti" at bounding box center [89, 61] width 165 height 10
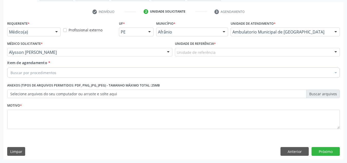
drag, startPoint x: 246, startPoint y: 47, endPoint x: 232, endPoint y: 96, distance: 50.9
click at [240, 58] on div "Unidade de referência * Unidade de referência ESF de Extrema ESF de Barra das M…" at bounding box center [258, 50] width 168 height 20
click at [232, 96] on label "Selecione arquivos do seu computador ou arraste e solte aqui" at bounding box center [173, 93] width 332 height 9
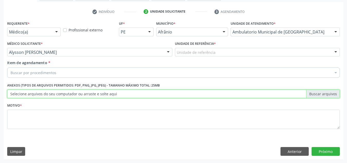
click at [232, 96] on input "Selecione arquivos do seu computador ou arraste e solte aqui" at bounding box center [173, 93] width 332 height 9
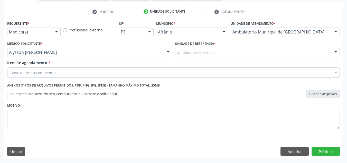
click at [219, 45] on div "Unidade de referência * Unidade de referência ESF de Extrema ESF de Barra das M…" at bounding box center [257, 48] width 165 height 16
click at [212, 49] on div "Unidade de referência" at bounding box center [257, 52] width 165 height 9
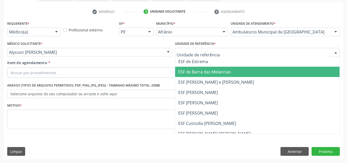
click at [207, 72] on span "ESF de Barra das Melancias" at bounding box center [204, 72] width 53 height 6
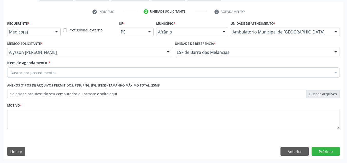
click at [205, 72] on div "Buscar por procedimentos" at bounding box center [173, 72] width 332 height 10
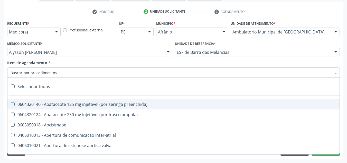
paste input "0301010072-225120"
type input "0301010072-225120"
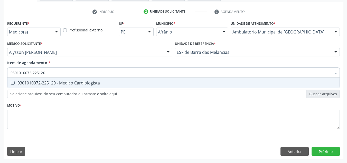
click at [135, 78] on span "0301010072-225120 - Médico Cardiologista" at bounding box center [173, 83] width 332 height 10
checkbox Cardiologista "true"
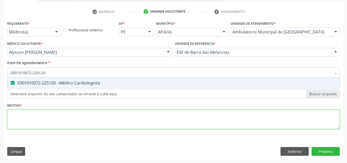
click at [129, 120] on div "Requerente * Médico(a) Médico(a) Enfermeiro(a) Paciente Nenhum resultado encont…" at bounding box center [173, 78] width 332 height 116
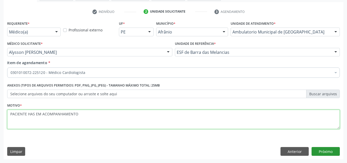
type textarea "PACIENTE HAS EM ACOMPANHAMENTO"
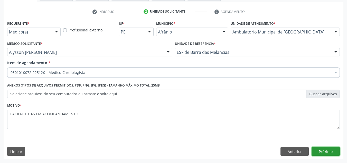
click at [318, 150] on button "Próximo" at bounding box center [325, 151] width 28 height 9
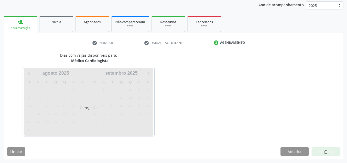
scroll to position [61, 0]
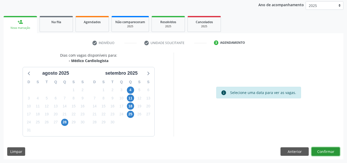
click at [318, 150] on button "Confirmar" at bounding box center [325, 151] width 28 height 9
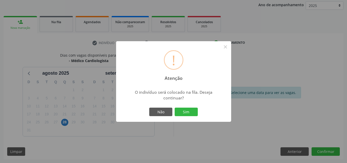
click at [175, 107] on button "Sim" at bounding box center [186, 111] width 23 height 9
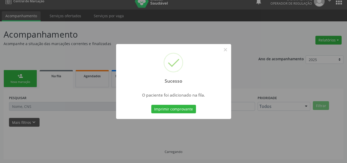
scroll to position [7, 0]
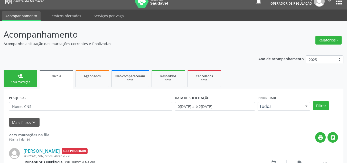
click at [10, 71] on link "person_add Nova marcação" at bounding box center [20, 78] width 33 height 17
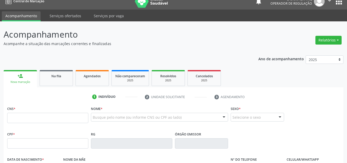
click at [30, 82] on div "Nova marcação" at bounding box center [20, 82] width 26 height 4
click at [51, 119] on input "text" at bounding box center [47, 117] width 81 height 10
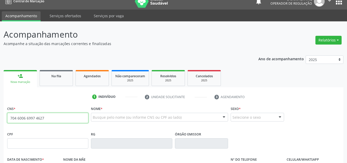
type input "704 6006 6997 4627"
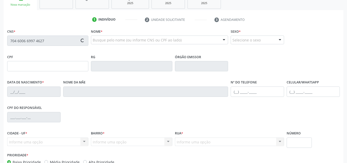
type input "27/12/1948"
type input "Dionuzia Martins Gomes"
type input "(87) 98842-9757"
type input "(87) 98832-9328"
type input "--"
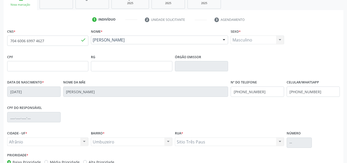
scroll to position [116, 0]
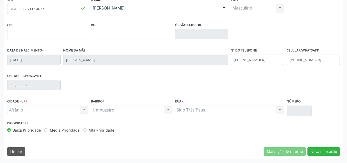
click at [71, 129] on label "Média Prioridade" at bounding box center [65, 129] width 30 height 5
click at [48, 129] on input "Média Prioridade" at bounding box center [46, 129] width 4 height 5
radio input "true"
click at [332, 154] on button "Nova marcação" at bounding box center [323, 151] width 32 height 9
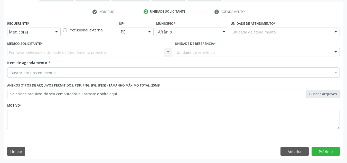
scroll to position [92, 0]
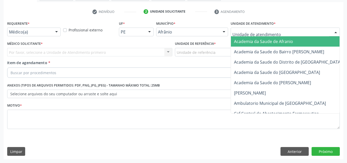
click at [293, 30] on div at bounding box center [285, 31] width 109 height 9
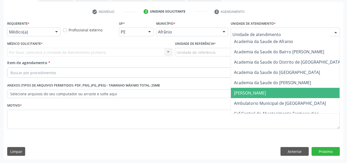
click at [257, 97] on span "Alves Landim" at bounding box center [293, 93] width 125 height 10
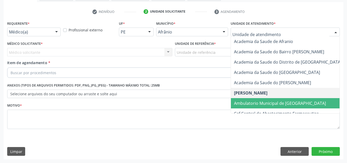
click at [282, 107] on span "Ambulatorio Municipal de Saude" at bounding box center [293, 103] width 125 height 10
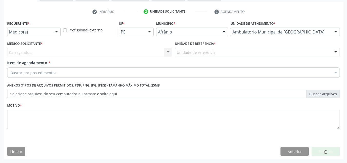
click at [62, 51] on div "Carregando... Nenhum resultado encontrado para: " " Não há nenhuma opção para s…" at bounding box center [89, 52] width 165 height 9
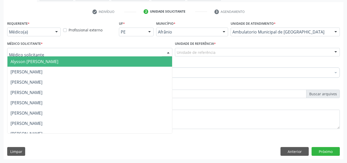
click at [62, 51] on div at bounding box center [89, 52] width 165 height 9
drag, startPoint x: 68, startPoint y: 60, endPoint x: 165, endPoint y: 55, distance: 96.6
click at [58, 60] on span "Alysson Rodrigo Ferreira Cavalcanti" at bounding box center [35, 62] width 48 height 6
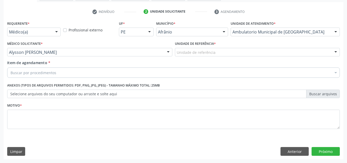
click at [224, 50] on div "Unidade de referência" at bounding box center [257, 52] width 165 height 9
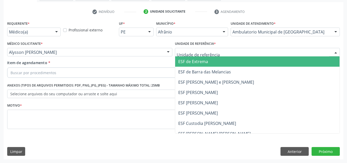
click at [236, 68] on span "ESF de Barra das Melancias" at bounding box center [257, 71] width 165 height 10
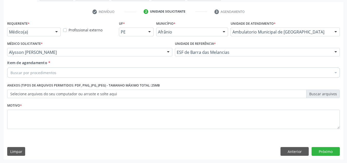
click at [212, 67] on div "Item de agendamento * Buscar por procedimentos Selecionar todos 0604320140 - Ab…" at bounding box center [173, 68] width 332 height 16
click at [209, 70] on div "Buscar por procedimentos" at bounding box center [173, 72] width 332 height 10
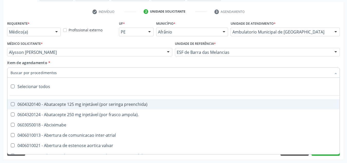
paste input "0301010072-225120"
type input "0301010072-225120"
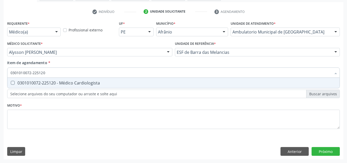
click at [82, 83] on div "0301010072-225120 - Médico Cardiologista" at bounding box center [174, 83] width 326 height 4
checkbox Cardiologista "true"
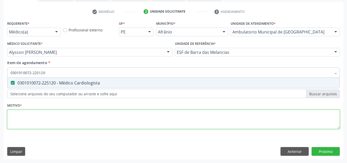
click at [79, 112] on div "Requerente * Médico(a) Médico(a) Enfermeiro(a) Paciente Nenhum resultado encont…" at bounding box center [173, 78] width 332 height 116
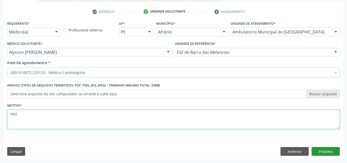
type textarea "HAS"
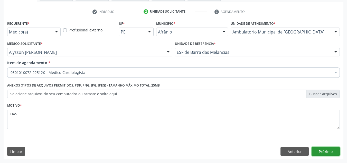
click at [336, 151] on button "Próximo" at bounding box center [325, 151] width 28 height 9
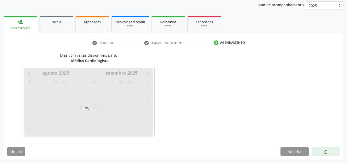
scroll to position [61, 0]
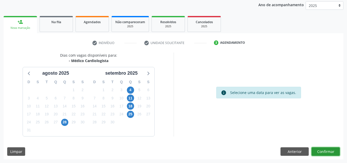
click at [336, 151] on button "Confirmar" at bounding box center [325, 151] width 28 height 9
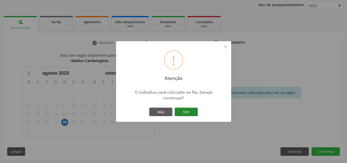
click at [188, 115] on button "Sim" at bounding box center [186, 111] width 23 height 9
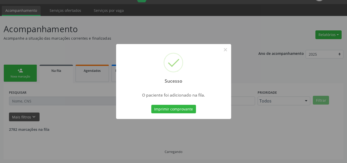
scroll to position [7, 0]
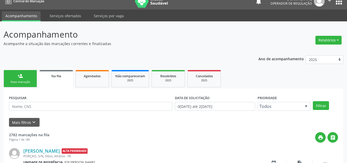
drag, startPoint x: 33, startPoint y: 77, endPoint x: 14, endPoint y: 55, distance: 28.2
click at [32, 76] on link "person_add Nova marcação" at bounding box center [20, 78] width 33 height 17
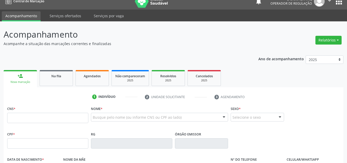
click at [22, 110] on div "CNS *" at bounding box center [47, 113] width 81 height 18
drag, startPoint x: 21, startPoint y: 118, endPoint x: 23, endPoint y: 120, distance: 3.5
click at [21, 118] on input "text" at bounding box center [47, 117] width 81 height 10
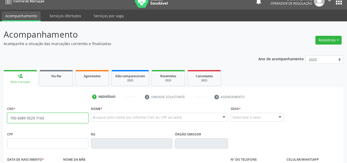
type input "700 6089 9529 7165"
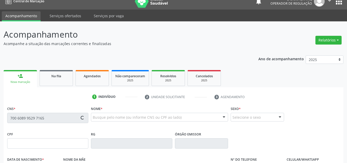
type input "10/02/1942"
type input "--"
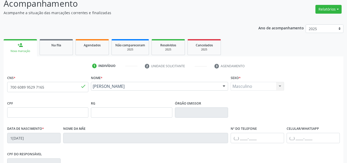
scroll to position [110, 0]
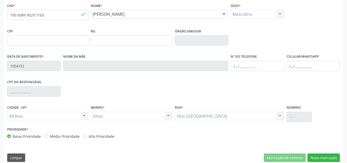
click at [74, 137] on label "Média Prioridade" at bounding box center [65, 135] width 30 height 5
click at [48, 137] on input "Média Prioridade" at bounding box center [46, 135] width 4 height 5
radio input "true"
click at [323, 157] on button "Nova marcação" at bounding box center [323, 157] width 32 height 9
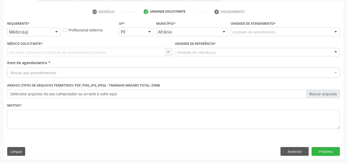
scroll to position [92, 0]
click at [324, 38] on div "Unidade de atendimento * Unidade de atendimento Academia da Saude de Afranio Ac…" at bounding box center [285, 30] width 112 height 20
click at [326, 33] on div "Unidade de atendimento" at bounding box center [285, 31] width 109 height 9
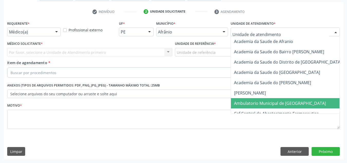
click at [299, 101] on span "Ambulatorio Municipal de Saude" at bounding box center [293, 103] width 125 height 10
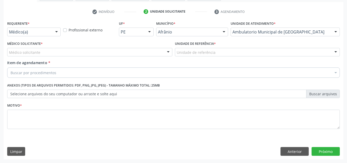
click at [111, 52] on div "Médico solicitante" at bounding box center [89, 52] width 165 height 9
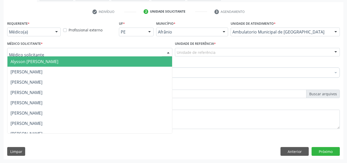
drag, startPoint x: 111, startPoint y: 62, endPoint x: 191, endPoint y: 51, distance: 81.3
click at [114, 60] on span "Alysson Rodrigo Ferreira Cavalcanti" at bounding box center [89, 61] width 165 height 10
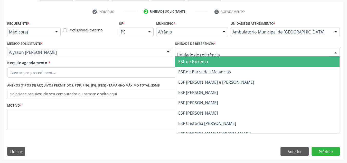
click at [217, 52] on div at bounding box center [257, 52] width 165 height 9
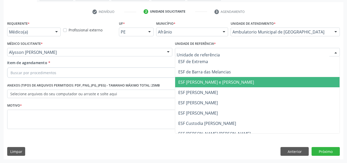
drag, startPoint x: 214, startPoint y: 84, endPoint x: 212, endPoint y: 83, distance: 2.9
click at [214, 85] on span "ESF [PERSON_NAME] e [PERSON_NAME]" at bounding box center [216, 82] width 76 height 6
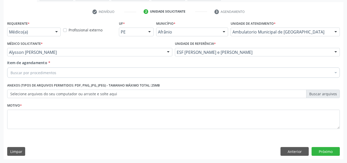
click at [208, 68] on div "Buscar por procedimentos" at bounding box center [173, 72] width 332 height 10
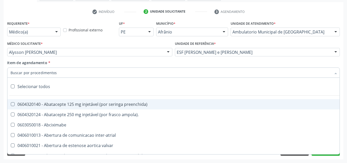
paste input "0301010072-225120"
type input "0301010072-225120"
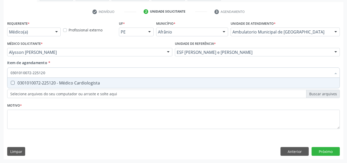
click at [173, 78] on span "0301010072-225120 - Médico Cardiologista" at bounding box center [173, 83] width 332 height 10
checkbox Cardiologista "true"
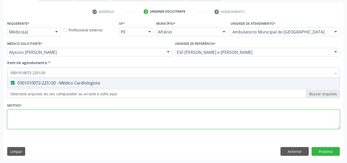
click at [164, 114] on div "Requerente * Médico(a) Médico(a) Enfermeiro(a) Paciente Nenhum resultado encont…" at bounding box center [173, 78] width 332 height 116
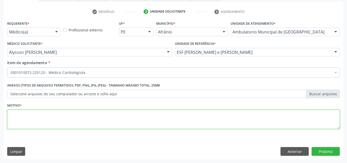
scroll to position [92, 0]
type textarea "BLOQUEIO ATRIOVENTICULAR -> ECG"
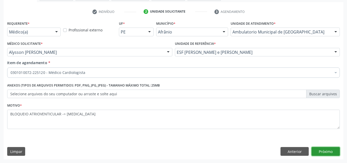
click at [334, 155] on button "Próximo" at bounding box center [325, 151] width 28 height 9
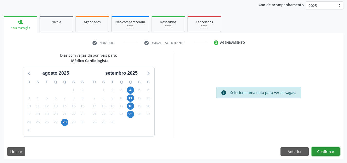
click at [334, 155] on button "Confirmar" at bounding box center [325, 151] width 28 height 9
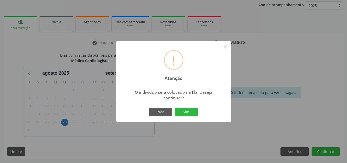
click at [175, 107] on button "Sim" at bounding box center [186, 111] width 23 height 9
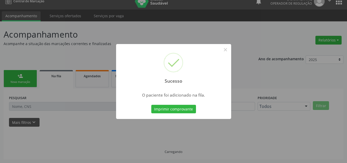
scroll to position [7, 0]
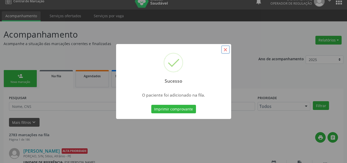
click at [228, 48] on button "×" at bounding box center [225, 49] width 9 height 9
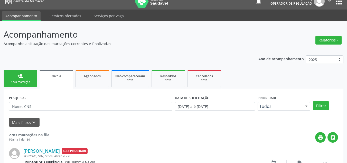
click at [31, 79] on link "person_add Nova marcação" at bounding box center [20, 78] width 33 height 17
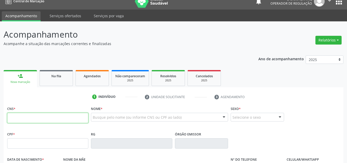
click at [34, 113] on input "text" at bounding box center [47, 117] width 81 height 10
type input "700 0029 0741 0800"
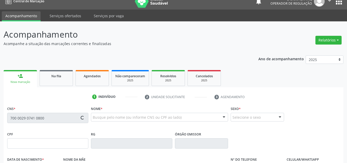
type input "05/12/1941"
type input "Ana Peandrina Pereira"
type input "(87) 98817-3079"
type input "40"
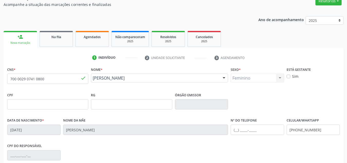
scroll to position [116, 0]
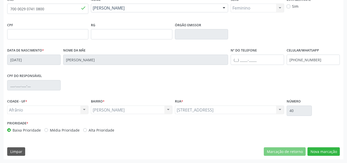
click at [71, 132] on div "Prioridade * Baixa Prioridade Média Prioridade Alta Prioridade" at bounding box center [90, 127] width 168 height 17
click at [71, 126] on div "Prioridade * Baixa Prioridade Média Prioridade Alta Prioridade" at bounding box center [89, 125] width 165 height 13
click at [70, 130] on label "Média Prioridade" at bounding box center [65, 129] width 30 height 5
click at [48, 130] on input "Média Prioridade" at bounding box center [46, 129] width 4 height 5
radio input "true"
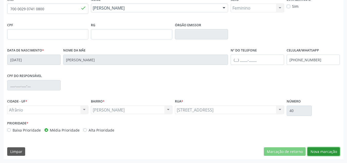
click at [333, 154] on button "Nova marcação" at bounding box center [323, 151] width 32 height 9
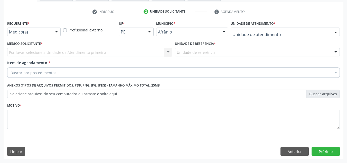
click at [302, 30] on div at bounding box center [285, 31] width 109 height 9
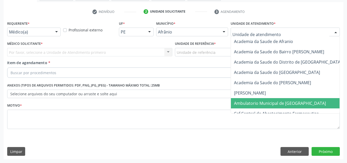
click at [265, 98] on span "Ambulatorio Municipal de Saude" at bounding box center [293, 103] width 125 height 10
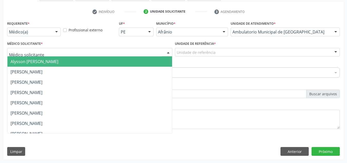
click at [36, 66] on span "Alysson Rodrigo Ferreira Cavalcanti" at bounding box center [89, 61] width 165 height 10
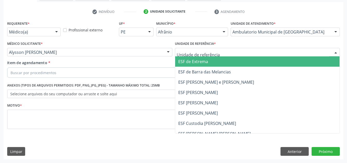
click at [264, 55] on div at bounding box center [257, 52] width 165 height 9
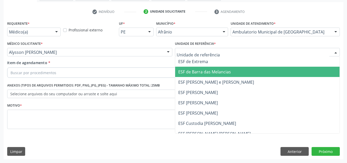
click at [263, 77] on span "ESF [PERSON_NAME] e [PERSON_NAME]" at bounding box center [257, 82] width 165 height 10
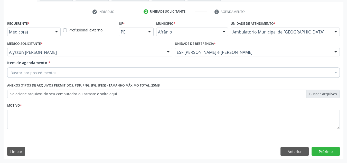
click at [225, 69] on div "Buscar por procedimentos" at bounding box center [173, 72] width 332 height 10
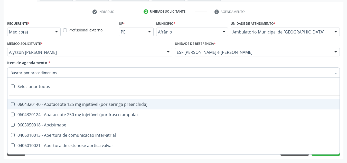
paste input "0301010072-225120"
type input "0301010072-225120"
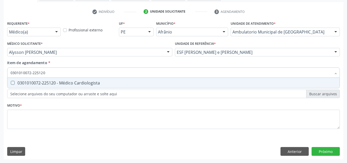
drag, startPoint x: 168, startPoint y: 81, endPoint x: 162, endPoint y: 96, distance: 16.8
click at [167, 82] on div "0301010072-225120 - Médico Cardiologista" at bounding box center [174, 83] width 326 height 4
checkbox Cardiologista "true"
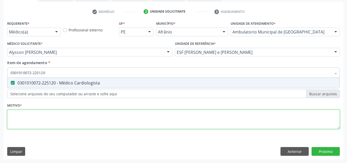
click at [155, 110] on div "Requerente * Médico(a) Médico(a) Enfermeiro(a) Paciente Nenhum resultado encont…" at bounding box center [173, 78] width 332 height 116
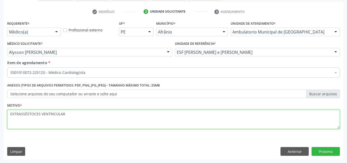
drag, startPoint x: 21, startPoint y: 114, endPoint x: 40, endPoint y: 113, distance: 18.5
click at [40, 113] on textarea "EXTRASSÉSTOCES VENTRICULAR" at bounding box center [173, 119] width 332 height 20
type textarea "EXTRASÍSTOLES VENTRICULAR"
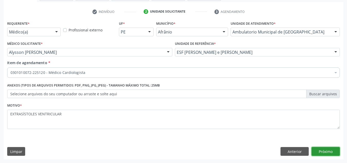
click at [332, 148] on button "Próximo" at bounding box center [325, 151] width 28 height 9
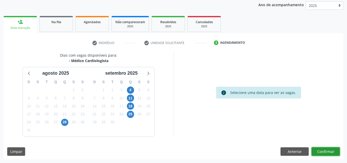
click at [325, 147] on button "Confirmar" at bounding box center [325, 151] width 28 height 9
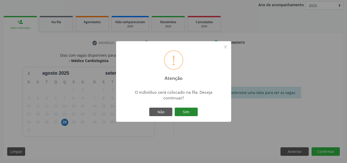
click at [186, 109] on button "Sim" at bounding box center [186, 111] width 23 height 9
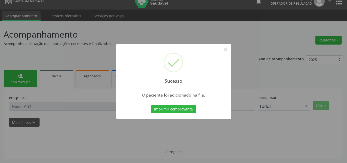
scroll to position [7, 0]
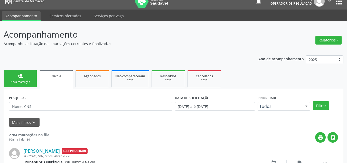
click at [20, 78] on div "person_add" at bounding box center [20, 76] width 6 height 6
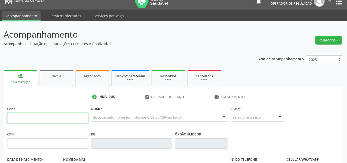
click at [33, 115] on input "text" at bounding box center [47, 117] width 81 height 10
type input "702 8015 6676 1070"
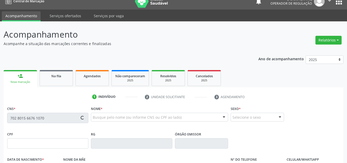
type input "350.887.024-34"
type input "09/09/1952"
type input "Diocina Maria da Silva"
type input "(87) 98819-5319"
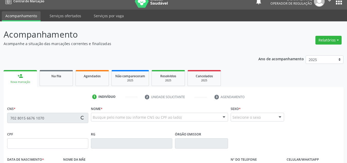
type input "108"
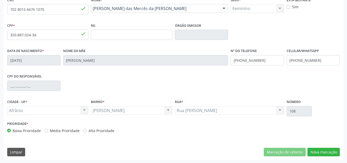
scroll to position [116, 0]
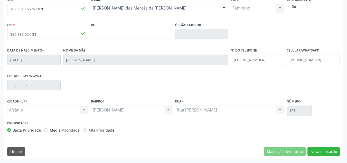
click at [58, 132] on label "Média Prioridade" at bounding box center [65, 129] width 30 height 5
click at [48, 132] on input "Média Prioridade" at bounding box center [46, 129] width 4 height 5
radio input "true"
click at [328, 148] on button "Nova marcação" at bounding box center [323, 151] width 32 height 9
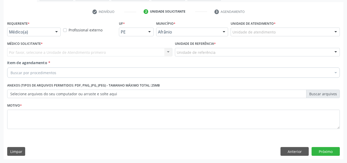
click at [311, 33] on div "Unidade de atendimento" at bounding box center [285, 31] width 109 height 9
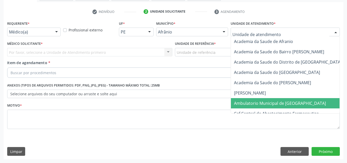
click at [288, 107] on span "Ambulatorio Municipal de Saude" at bounding box center [293, 103] width 125 height 10
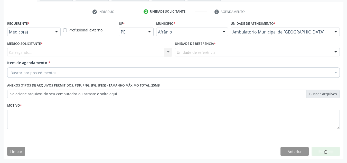
click at [157, 52] on div "Carregando..." at bounding box center [89, 52] width 165 height 9
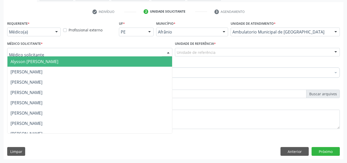
drag, startPoint x: 160, startPoint y: 57, endPoint x: 256, endPoint y: 54, distance: 96.8
click at [160, 57] on span "Alysson Rodrigo Ferreira Cavalcanti" at bounding box center [89, 61] width 165 height 10
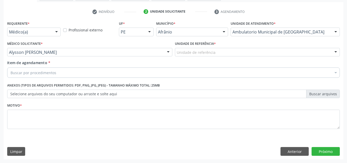
click at [256, 54] on div "Unidade de referência" at bounding box center [257, 52] width 165 height 9
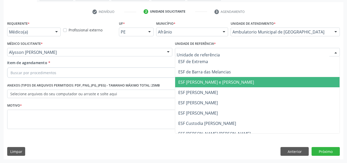
click at [233, 84] on span "ESF [PERSON_NAME] e [PERSON_NAME]" at bounding box center [216, 82] width 76 height 6
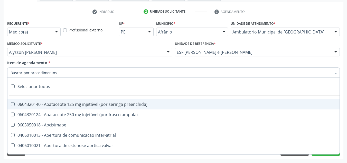
click at [193, 73] on div at bounding box center [173, 72] width 332 height 10
paste input "0301010072-225120"
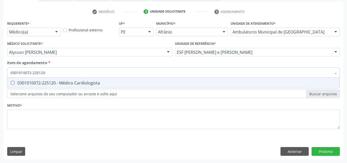
drag, startPoint x: 133, startPoint y: 84, endPoint x: 132, endPoint y: 101, distance: 16.7
click at [133, 89] on div "Requerente * Médico(a) Médico(a) Enfermeiro(a) Paciente Nenhum resultado encont…" at bounding box center [173, 78] width 332 height 116
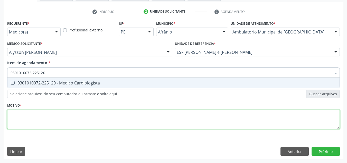
click at [125, 123] on div "Requerente * Médico(a) Médico(a) Enfermeiro(a) Paciente Nenhum resultado encont…" at bounding box center [173, 78] width 332 height 116
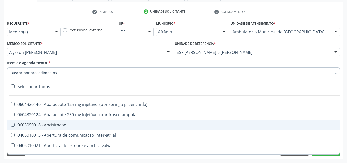
click at [200, 72] on div at bounding box center [173, 72] width 332 height 10
paste input "0301010072-225120"
type input "0301010072-225120"
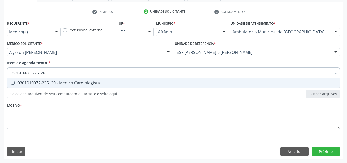
click at [148, 81] on div "0301010072-225120 - Médico Cardiologista" at bounding box center [174, 83] width 326 height 4
checkbox Cardiologista "true"
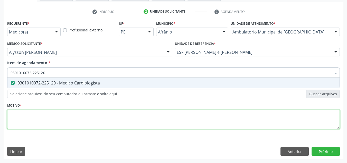
click at [130, 125] on div "Requerente * Médico(a) Médico(a) Enfermeiro(a) Paciente Nenhum resultado encont…" at bounding box center [173, 78] width 332 height 116
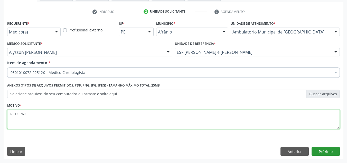
type textarea "RETORNO"
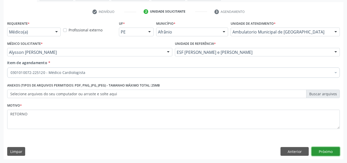
click at [327, 148] on button "Próximo" at bounding box center [325, 151] width 28 height 9
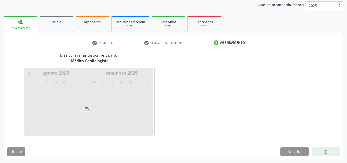
scroll to position [61, 0]
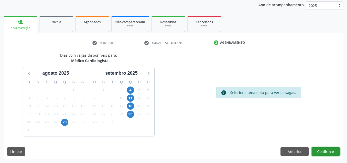
click at [327, 148] on button "Confirmar" at bounding box center [325, 151] width 28 height 9
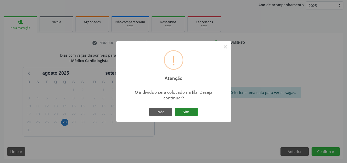
click at [177, 108] on button "Sim" at bounding box center [186, 111] width 23 height 9
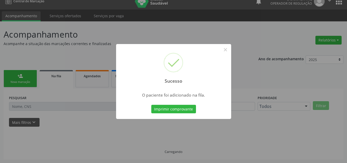
scroll to position [7, 0]
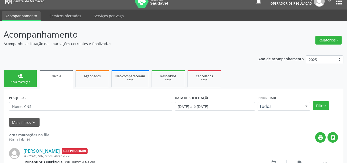
click at [7, 78] on link "person_add Nova marcação" at bounding box center [20, 78] width 33 height 17
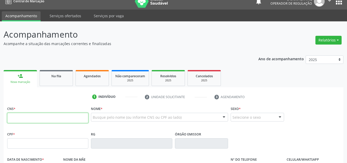
click at [50, 122] on input "text" at bounding box center [47, 117] width 81 height 10
type input "700 8049 9859 2987"
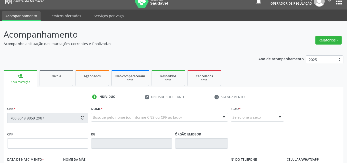
type input "08/11/1938"
type input "Raimunda Vitoria de C. Gomes"
type input "(87) 98816-9535"
type input "S/N"
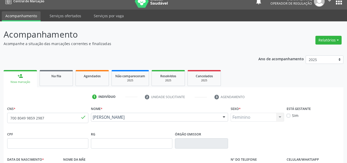
scroll to position [110, 0]
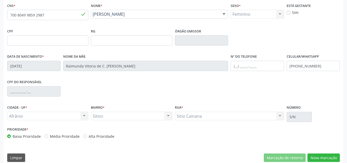
click at [56, 139] on div "Prioridade * Baixa Prioridade Média Prioridade Alta Prioridade" at bounding box center [90, 133] width 168 height 17
click at [59, 136] on label "Média Prioridade" at bounding box center [65, 135] width 30 height 5
click at [48, 136] on input "Média Prioridade" at bounding box center [46, 135] width 4 height 5
radio input "true"
click at [207, 107] on div "Rua * Sitio Cainana Sitio Cainana Nenhum resultado encontrado para: " " Não há …" at bounding box center [229, 111] width 109 height 16
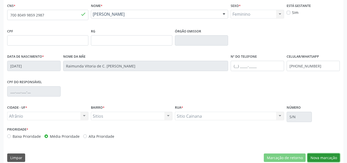
click at [317, 156] on button "Nova marcação" at bounding box center [323, 157] width 32 height 9
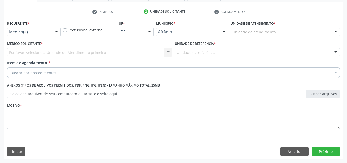
scroll to position [92, 0]
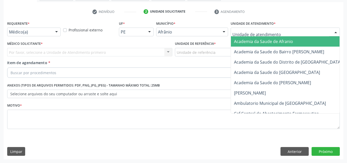
click at [304, 29] on div at bounding box center [285, 31] width 109 height 9
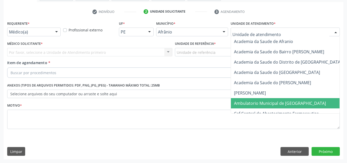
click at [275, 104] on span "Ambulatorio Municipal de Saude" at bounding box center [280, 103] width 92 height 6
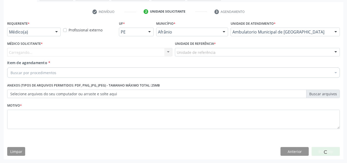
click at [104, 49] on div "Carregando... Nenhum resultado encontrado para: " " Não há nenhuma opção para s…" at bounding box center [89, 52] width 165 height 9
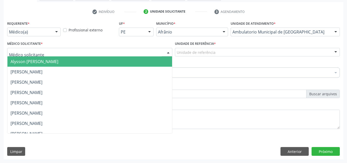
click at [104, 49] on div at bounding box center [89, 52] width 165 height 9
drag, startPoint x: 108, startPoint y: 59, endPoint x: 112, endPoint y: 57, distance: 4.7
click at [112, 57] on span "Alysson Rodrigo Ferreira Cavalcanti" at bounding box center [89, 61] width 165 height 10
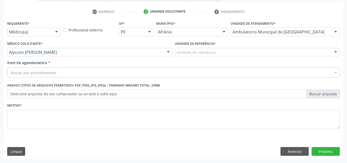
click at [196, 48] on div "Unidade de referência" at bounding box center [257, 52] width 165 height 9
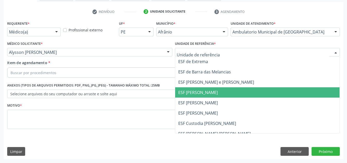
drag, startPoint x: 210, startPoint y: 96, endPoint x: 198, endPoint y: 80, distance: 20.5
click at [210, 96] on span "ESF [PERSON_NAME]" at bounding box center [257, 92] width 165 height 10
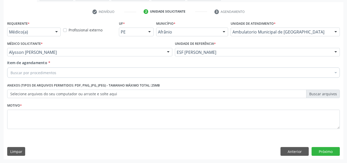
click at [195, 76] on div "Buscar por procedimentos" at bounding box center [173, 72] width 332 height 10
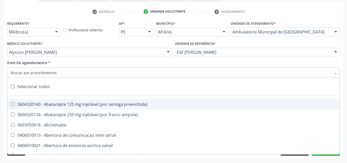
paste input "0301010072-225120"
type input "0301010072-225120"
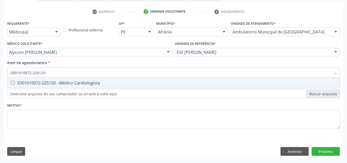
click at [193, 84] on div "0301010072-225120 - Médico Cardiologista" at bounding box center [174, 83] width 326 height 4
checkbox Cardiologista "true"
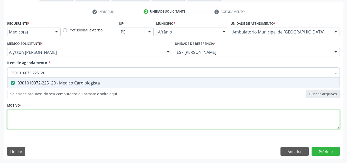
click at [192, 113] on div "Requerente * Médico(a) Médico(a) Enfermeiro(a) Paciente Nenhum resultado encont…" at bounding box center [173, 78] width 332 height 116
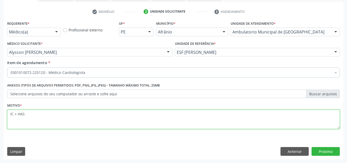
type textarea "IC + HAS"
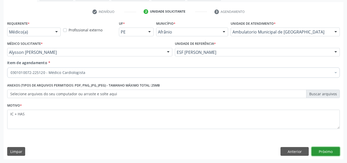
click at [320, 148] on button "Próximo" at bounding box center [325, 151] width 28 height 9
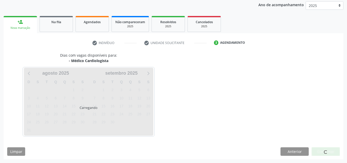
scroll to position [61, 0]
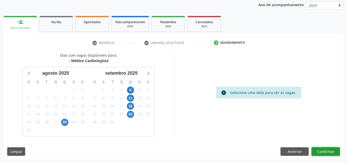
click at [320, 148] on button "Confirmar" at bounding box center [325, 151] width 28 height 9
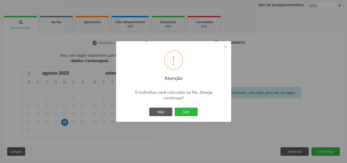
click at [187, 106] on div "Não Sim" at bounding box center [173, 111] width 51 height 11
click at [188, 109] on button "Sim" at bounding box center [186, 111] width 23 height 9
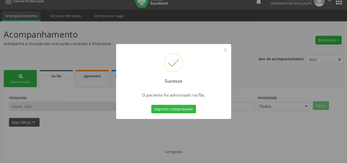
scroll to position [7, 0]
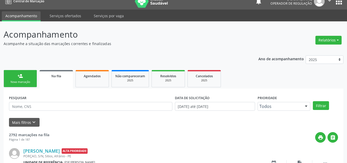
click at [15, 78] on link "person_add Nova marcação" at bounding box center [20, 78] width 33 height 17
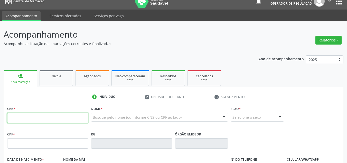
click at [33, 119] on input "text" at bounding box center [47, 117] width 81 height 10
type input "702 6052 2500 1748"
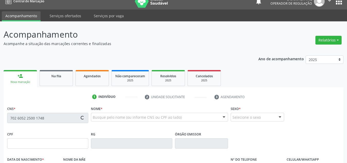
type input "036.790.674-02"
type input "01/04/1967"
type input "Maria Joaquina Viana"
type input "(87) 8179-7689"
type input "S/N"
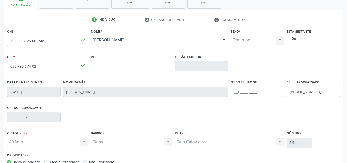
scroll to position [116, 0]
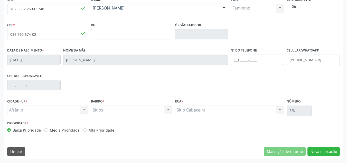
click at [58, 129] on label "Média Prioridade" at bounding box center [65, 129] width 30 height 5
click at [48, 129] on input "Média Prioridade" at bounding box center [46, 129] width 4 height 5
radio input "true"
click at [324, 156] on div "CNS 702 6052 2500 1748 done Nome * Maria dos Passos Viana Maria dos Passos Vian…" at bounding box center [174, 77] width 340 height 163
click at [325, 152] on button "Nova marcação" at bounding box center [323, 151] width 32 height 9
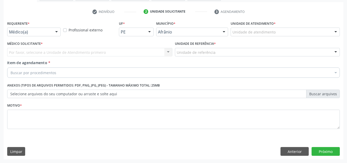
scroll to position [92, 0]
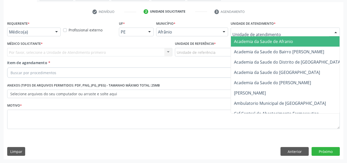
click at [311, 35] on div at bounding box center [285, 31] width 109 height 9
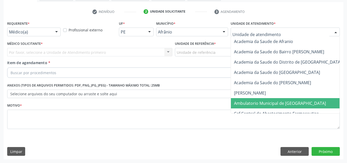
click at [274, 101] on span "Ambulatorio Municipal de Saude" at bounding box center [280, 103] width 92 height 6
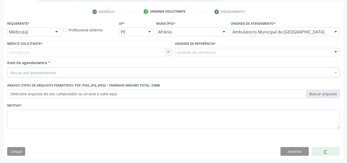
click at [163, 51] on div "Carregando... Nenhum resultado encontrado para: " " Não há nenhuma opção para s…" at bounding box center [89, 52] width 165 height 9
click at [160, 51] on div "Carregando... Nenhum resultado encontrado para: " " Não há nenhuma opção para s…" at bounding box center [89, 52] width 165 height 9
click at [160, 51] on div "Carregando..." at bounding box center [89, 52] width 165 height 9
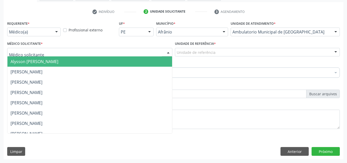
click at [155, 59] on span "Alysson Rodrigo Ferreira Cavalcanti" at bounding box center [89, 61] width 165 height 10
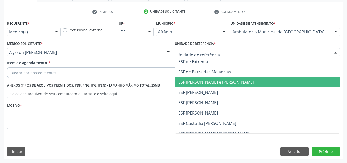
click at [211, 80] on span "ESF [PERSON_NAME] e [PERSON_NAME]" at bounding box center [216, 82] width 76 height 6
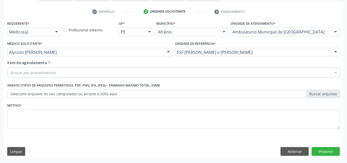
drag, startPoint x: 172, startPoint y: 68, endPoint x: 170, endPoint y: 71, distance: 3.1
click at [170, 71] on div "Buscar por procedimentos" at bounding box center [173, 72] width 332 height 10
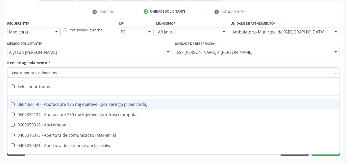
paste input "0301010072-225120"
type input "0301010072-225120"
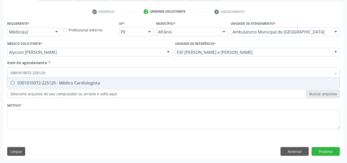
drag, startPoint x: 124, startPoint y: 79, endPoint x: 119, endPoint y: 102, distance: 23.9
click at [122, 86] on span "0301010072-225120 - Médico Cardiologista" at bounding box center [173, 83] width 332 height 10
checkbox Cardiologista "true"
click at [118, 109] on div "Requerente * Médico(a) Médico(a) Enfermeiro(a) Paciente Nenhum resultado encont…" at bounding box center [173, 78] width 332 height 116
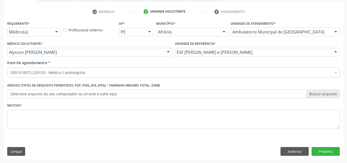
click at [118, 113] on span "0301010072-225120 - Médico Cardiologista" at bounding box center [207, 110] width 401 height 10
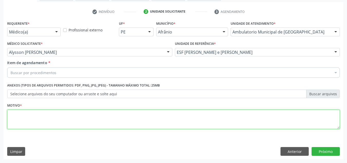
click at [118, 113] on textarea at bounding box center [173, 119] width 332 height 20
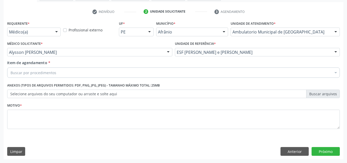
click at [130, 68] on div "Buscar por procedimentos" at bounding box center [173, 72] width 332 height 10
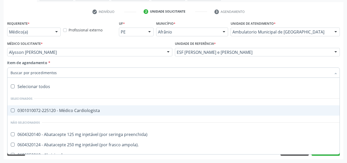
paste input "0301010072-225120"
type input "0301010072-225120"
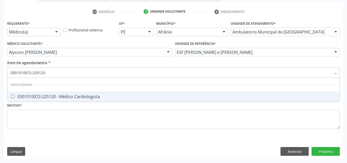
click at [100, 95] on div "0301010072-225120 - Médico Cardiologista" at bounding box center [174, 96] width 326 height 4
checkbox Cardiologista "true"
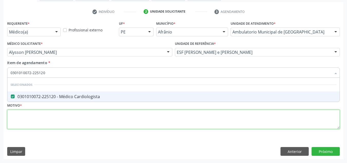
click at [96, 112] on div "Requerente * Médico(a) Médico(a) Enfermeiro(a) Paciente Nenhum resultado encont…" at bounding box center [173, 78] width 332 height 116
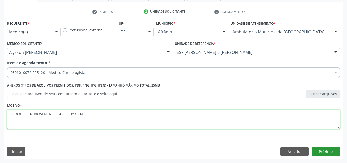
type textarea "BLOQUEIO ATRIOVENTRICULAR DE 1º GRAU"
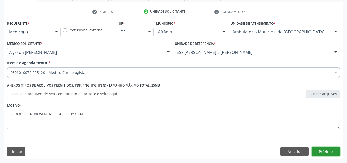
click at [329, 153] on button "Próximo" at bounding box center [325, 151] width 28 height 9
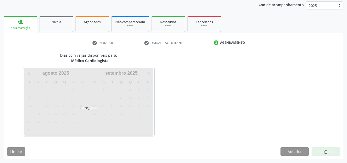
scroll to position [61, 0]
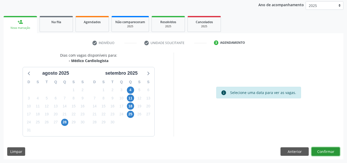
click at [329, 153] on button "Confirmar" at bounding box center [325, 151] width 28 height 9
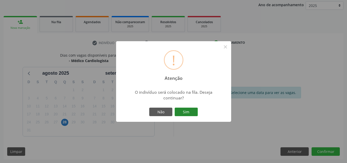
click at [187, 115] on button "Sim" at bounding box center [186, 111] width 23 height 9
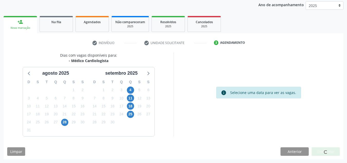
scroll to position [7, 0]
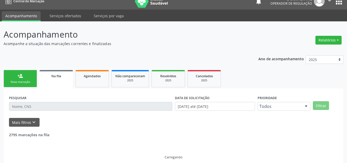
click at [22, 84] on link "person_add Nova marcação" at bounding box center [20, 78] width 33 height 17
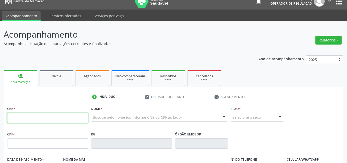
click at [50, 119] on input "text" at bounding box center [47, 117] width 81 height 10
type input "700 1049 4296 6918"
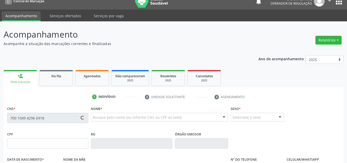
type input "08/01/1991"
type input "Lucilia da Silva Oliveira"
type input "(87) 98106-1802"
type input "(87) 98174-9384"
type input "87988"
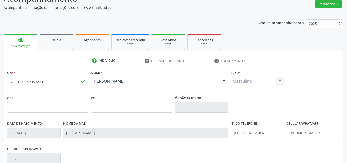
scroll to position [110, 0]
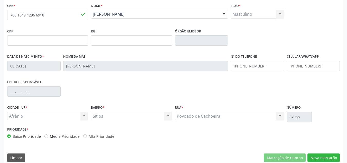
click at [64, 138] on label "Média Prioridade" at bounding box center [65, 135] width 30 height 5
click at [48, 138] on input "Média Prioridade" at bounding box center [46, 135] width 4 height 5
radio input "true"
click at [316, 155] on button "Nova marcação" at bounding box center [323, 157] width 32 height 9
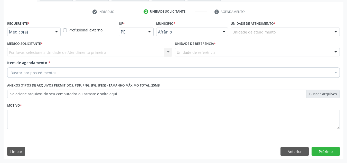
scroll to position [92, 0]
click at [286, 25] on div "Unidade de atendimento * Unidade de atendimento Academia da Saude de Afranio Ac…" at bounding box center [285, 28] width 109 height 16
click at [281, 39] on div "Unidade de atendimento * Unidade de atendimento Academia da Saude de Afranio Ac…" at bounding box center [285, 30] width 112 height 20
drag, startPoint x: 277, startPoint y: 27, endPoint x: 275, endPoint y: 36, distance: 8.9
click at [277, 27] on div "Unidade de atendimento" at bounding box center [285, 31] width 109 height 9
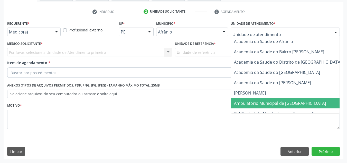
click at [233, 100] on span "Ambulatorio Municipal de Saude" at bounding box center [293, 103] width 125 height 10
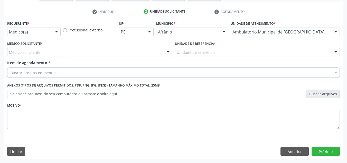
click at [155, 51] on div "Médico solicitante" at bounding box center [89, 52] width 165 height 9
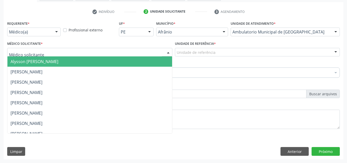
click at [155, 59] on span "Alysson Rodrigo Ferreira Cavalcanti" at bounding box center [89, 61] width 165 height 10
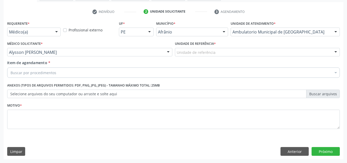
drag, startPoint x: 195, startPoint y: 46, endPoint x: 195, endPoint y: 63, distance: 16.7
click at [195, 47] on label "Unidade de referência *" at bounding box center [195, 44] width 41 height 8
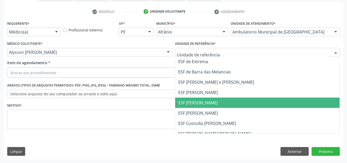
click at [196, 98] on span "ESF [PERSON_NAME]" at bounding box center [257, 102] width 165 height 10
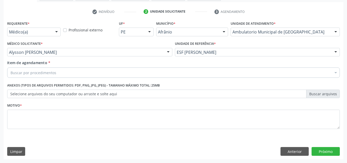
click at [189, 69] on div "Buscar por procedimentos" at bounding box center [173, 72] width 332 height 10
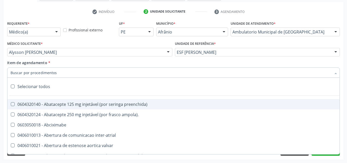
paste input "0301010072-225120"
type input "0301010072-225120"
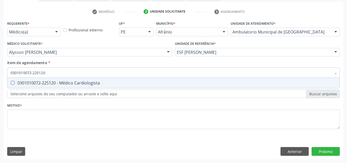
click at [92, 85] on div "0301010072-225120 - Médico Cardiologista" at bounding box center [174, 83] width 326 height 4
checkbox Cardiologista "true"
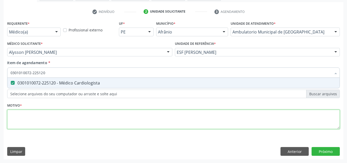
click at [91, 118] on div "Requerente * Médico(a) Médico(a) Enfermeiro(a) Paciente Nenhum resultado encont…" at bounding box center [173, 78] width 332 height 116
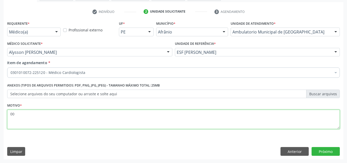
type textarea "0"
type textarea "C"
type textarea "AVALIAÇÃO"
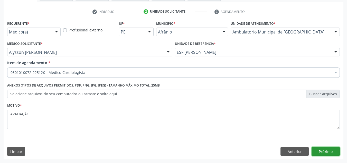
click at [322, 150] on button "Próximo" at bounding box center [325, 151] width 28 height 9
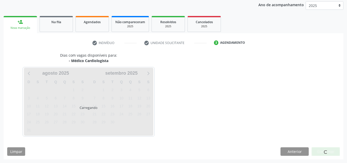
scroll to position [61, 0]
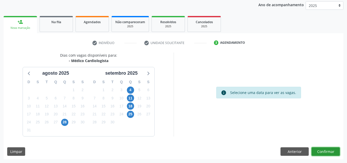
click at [322, 150] on button "Confirmar" at bounding box center [325, 151] width 28 height 9
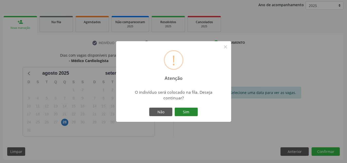
click at [195, 111] on button "Sim" at bounding box center [186, 111] width 23 height 9
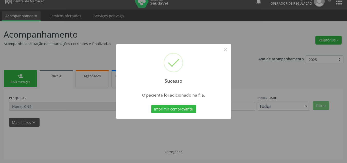
scroll to position [7, 0]
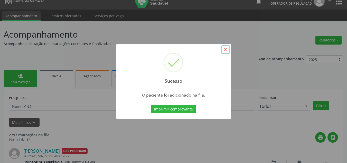
click at [228, 53] on button "×" at bounding box center [225, 49] width 9 height 9
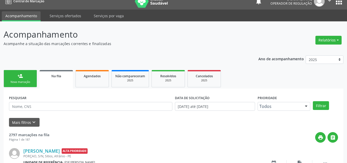
click at [33, 78] on link "person_add Nova marcação" at bounding box center [20, 78] width 33 height 17
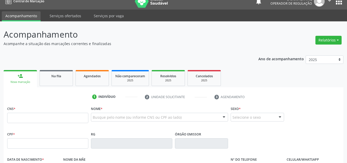
click at [68, 112] on div "CNS *" at bounding box center [47, 113] width 81 height 18
click at [68, 116] on input "text" at bounding box center [47, 117] width 81 height 10
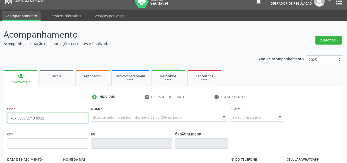
type input "707 0068 2713 6932"
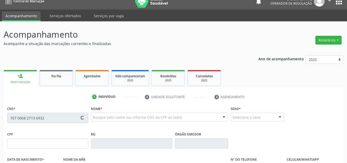
type input "096.480.844-75"
type input "22/09/1980"
type input "Aldenira Espedita Silva"
type input "(87) 99929-3800"
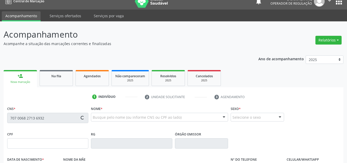
type input "82"
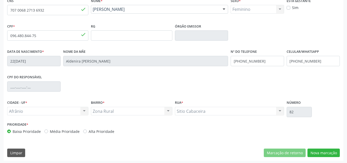
scroll to position [116, 0]
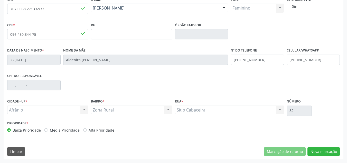
click at [62, 126] on div "Prioridade * Baixa Prioridade Média Prioridade Alta Prioridade" at bounding box center [89, 125] width 165 height 13
click at [62, 128] on label "Média Prioridade" at bounding box center [65, 129] width 30 height 5
click at [48, 128] on input "Média Prioridade" at bounding box center [46, 129] width 4 height 5
radio input "true"
drag, startPoint x: 324, startPoint y: 151, endPoint x: 265, endPoint y: 154, distance: 58.4
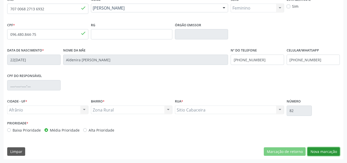
click at [322, 152] on button "Nova marcação" at bounding box center [323, 151] width 32 height 9
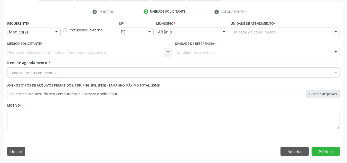
scroll to position [92, 0]
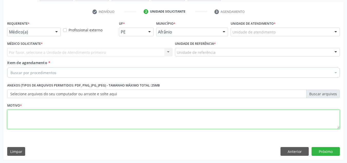
click at [77, 125] on textarea at bounding box center [173, 119] width 332 height 20
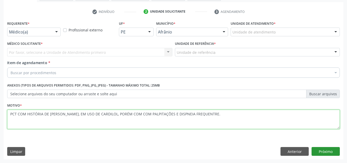
type textarea "PCT COM HISTÓRIA DE ARRITMIA, EM USO DE CARDILOL, PORÉM COM COM PALPITAÇÕES E D…"
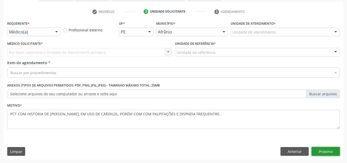
click at [336, 150] on button "Próximo" at bounding box center [325, 151] width 28 height 9
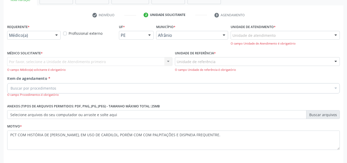
scroll to position [109, 0]
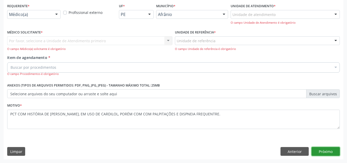
click at [323, 152] on button "Próximo" at bounding box center [325, 151] width 28 height 9
click at [323, 151] on button "Próximo" at bounding box center [325, 151] width 28 height 9
click at [323, 150] on button "Próximo" at bounding box center [325, 151] width 28 height 9
click at [78, 35] on div "Médico Solicitante * Por favor, selecione a Unidade de Atendimento primeiro Nen…" at bounding box center [89, 39] width 165 height 23
click at [78, 36] on div "Por favor, selecione a Unidade de Atendimento primeiro Nenhum resultado encontr…" at bounding box center [89, 43] width 165 height 15
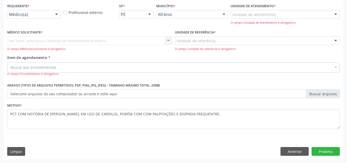
click at [79, 38] on div "Por favor, selecione a Unidade de Atendimento primeiro Nenhum resultado encontr…" at bounding box center [89, 43] width 165 height 15
click at [81, 39] on div "Por favor, selecione a Unidade de Atendimento primeiro Nenhum resultado encontr…" at bounding box center [89, 43] width 165 height 15
drag, startPoint x: 84, startPoint y: 42, endPoint x: 285, endPoint y: 26, distance: 201.2
click at [156, 31] on div "Médico Solicitante * Por favor, selecione a Unidade de Atendimento primeiro Nen…" at bounding box center [89, 39] width 165 height 23
click at [285, 13] on div "Unidade de atendimento" at bounding box center [285, 14] width 109 height 9
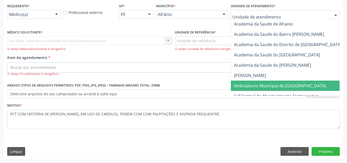
click at [269, 88] on span "Ambulatorio Municipal de Saude" at bounding box center [280, 86] width 92 height 6
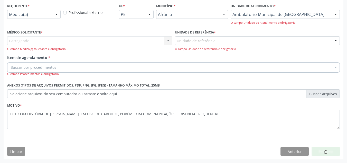
click at [140, 44] on div "Carregando... Nenhum resultado encontrado para: " " Não há nenhuma opção para s…" at bounding box center [89, 43] width 165 height 15
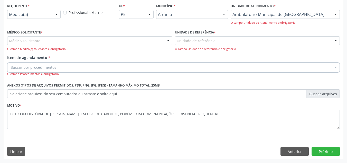
click at [141, 40] on div "Médico solicitante" at bounding box center [89, 40] width 165 height 9
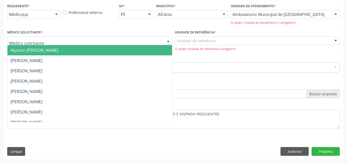
drag, startPoint x: 143, startPoint y: 50, endPoint x: 164, endPoint y: 39, distance: 23.9
click at [145, 44] on div "Alysson Rodrigo Ferreira Cavalcanti Bruno Saraiva Bezerra Medrado Carlos Gustav…" at bounding box center [89, 40] width 165 height 9
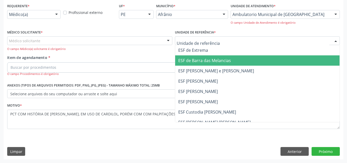
drag, startPoint x: 191, startPoint y: 58, endPoint x: 168, endPoint y: 58, distance: 22.6
click at [184, 58] on span "ESF de Barra das Melancias" at bounding box center [204, 61] width 53 height 6
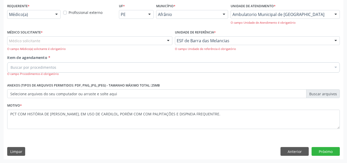
click at [158, 41] on div "Médico solicitante" at bounding box center [89, 40] width 165 height 9
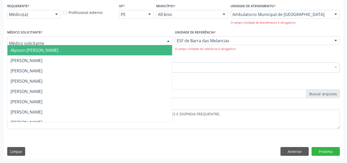
drag, startPoint x: 160, startPoint y: 45, endPoint x: 160, endPoint y: 65, distance: 20.0
click at [160, 46] on span "Alysson Rodrigo Ferreira Cavalcanti" at bounding box center [89, 50] width 165 height 10
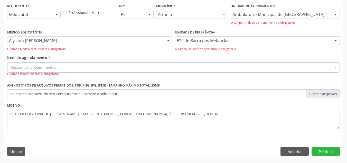
click at [160, 69] on div "Buscar por procedimentos" at bounding box center [173, 67] width 332 height 10
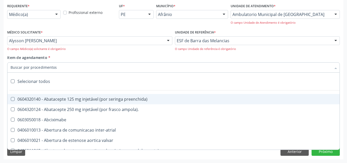
paste input "https://youtu.be/meiqsELWxNs?si=8ixBYOdcPGnSya6q"
type input "https://youtu.be/meiqsELWxNs?si=8ixBYOdcPGnSya6q"
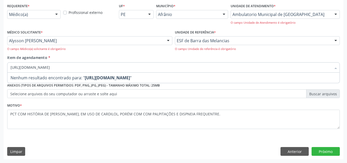
click at [118, 66] on input "https://youtu.be/meiqsELWxNs?si=8ixBYOdcPGnSya6q" at bounding box center [171, 67] width 321 height 10
drag, startPoint x: 120, startPoint y: 66, endPoint x: 3, endPoint y: 70, distance: 116.6
click at [2, 70] on div "Acompanhamento Acompanhe a situação das marcações correntes e finalizadas Relat…" at bounding box center [173, 41] width 347 height 244
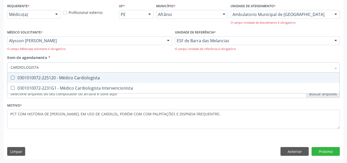
type input "CARDIOLOGISTA"
click at [78, 73] on span "0301010072-225120 - Médico Cardiologista" at bounding box center [173, 77] width 332 height 10
checkbox Cardiologista "true"
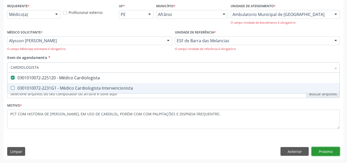
click at [330, 151] on button "Próximo" at bounding box center [325, 151] width 28 height 9
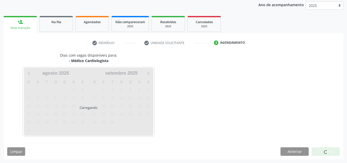
scroll to position [61, 0]
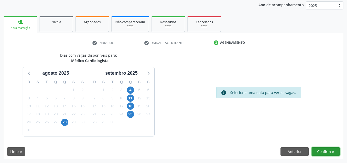
click at [330, 151] on button "Confirmar" at bounding box center [325, 151] width 28 height 9
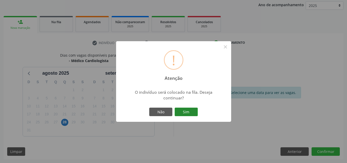
click at [188, 115] on button "Sim" at bounding box center [186, 111] width 23 height 9
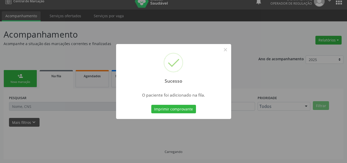
scroll to position [7, 0]
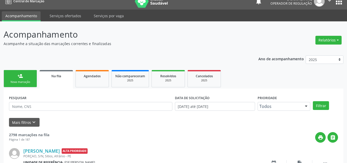
click at [26, 83] on div "Nova marcação" at bounding box center [20, 82] width 26 height 4
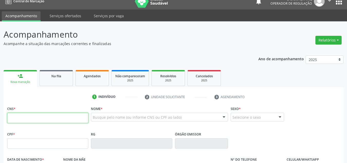
drag, startPoint x: 38, startPoint y: 116, endPoint x: 34, endPoint y: 116, distance: 4.4
click at [35, 116] on input "text" at bounding box center [47, 117] width 81 height 10
type input "702 8046 1425 3060"
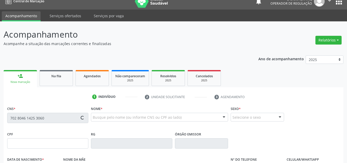
type input "25/02/1973"
type input "S/N"
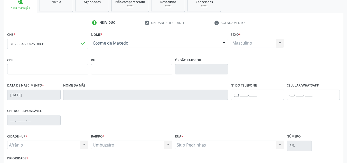
scroll to position [116, 0]
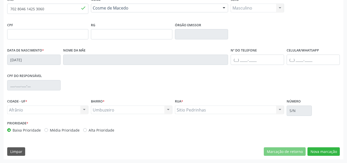
click at [68, 131] on label "Média Prioridade" at bounding box center [65, 129] width 30 height 5
click at [48, 131] on input "Média Prioridade" at bounding box center [46, 129] width 4 height 5
radio input "true"
click at [334, 153] on button "Nova marcação" at bounding box center [323, 151] width 32 height 9
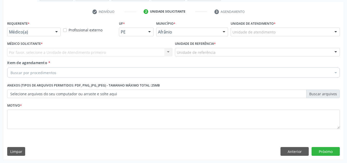
scroll to position [92, 0]
drag, startPoint x: 301, startPoint y: 25, endPoint x: 301, endPoint y: 30, distance: 4.4
click at [301, 26] on div "Unidade de atendimento * Unidade de atendimento Academia da Saude de Afranio Ac…" at bounding box center [285, 28] width 109 height 16
click at [301, 30] on div at bounding box center [285, 31] width 109 height 9
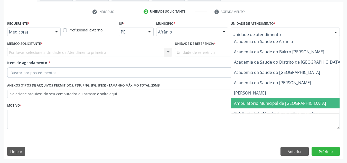
click at [269, 101] on span "Ambulatorio Municipal de Saude" at bounding box center [280, 103] width 92 height 6
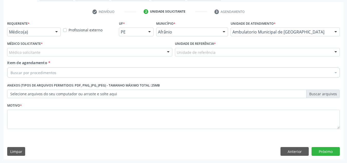
click at [131, 50] on div "Médico solicitante" at bounding box center [89, 52] width 165 height 9
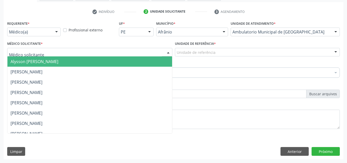
drag, startPoint x: 116, startPoint y: 61, endPoint x: 197, endPoint y: 55, distance: 82.1
click at [122, 60] on span "Alysson Rodrigo Ferreira Cavalcanti" at bounding box center [89, 61] width 165 height 10
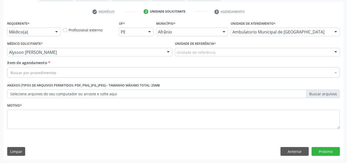
click at [222, 57] on div "Unidade de referência * Unidade de referência ESF de Extrema ESF de Barra das M…" at bounding box center [258, 50] width 168 height 20
click at [225, 57] on div "Unidade de referência * Unidade de referência ESF de Extrema ESF de Barra das M…" at bounding box center [258, 50] width 168 height 20
click at [239, 52] on div "Unidade de referência" at bounding box center [257, 52] width 165 height 9
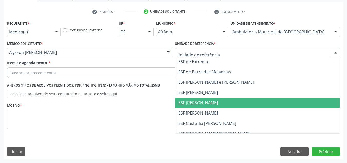
click at [266, 99] on span "ESF [PERSON_NAME]" at bounding box center [257, 102] width 165 height 10
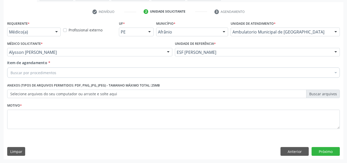
drag, startPoint x: 133, startPoint y: 58, endPoint x: 132, endPoint y: 61, distance: 3.2
click at [132, 58] on div "Médico Solicitante * Alysson Rodrigo Ferreira Cavalcanti Alysson Rodrigo Ferrei…" at bounding box center [90, 50] width 168 height 20
click at [132, 61] on div "Item de agendamento * Buscar por procedimentos Selecionar todos 0604320140 - Ab…" at bounding box center [173, 68] width 332 height 16
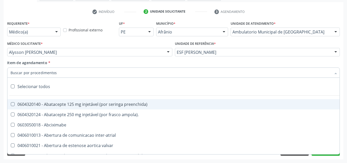
click at [127, 68] on div at bounding box center [173, 72] width 332 height 10
paste input "https://youtu.be/meiqsELWxNs?si=8ixBYOdcPGnSya6q"
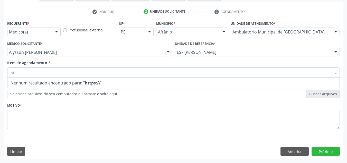
type input "h"
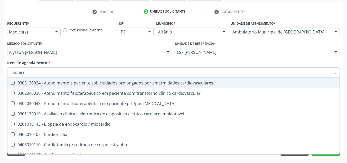
type input "CARDIOL"
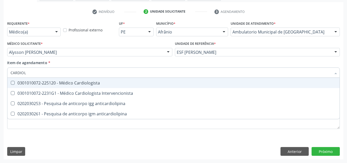
click at [91, 85] on div "0301010072-225120 - Médico Cardiologista" at bounding box center [174, 83] width 326 height 4
checkbox Cardiologista "true"
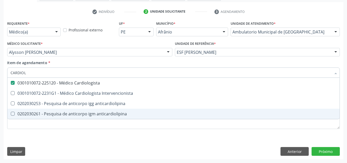
click at [72, 135] on div "Requerente * Médico(a) Médico(a) Enfermeiro(a) Paciente Nenhum resultado encont…" at bounding box center [173, 78] width 332 height 116
checkbox Intervencionista "true"
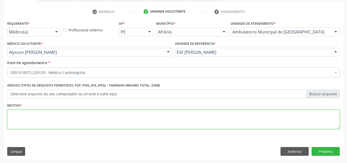
click at [79, 112] on textarea at bounding box center [173, 119] width 332 height 20
type textarea "0301010072-225120"
drag, startPoint x: 46, startPoint y: 113, endPoint x: 0, endPoint y: 114, distance: 45.7
click at [0, 114] on div "Acompanhamento Acompanhe a situação das marcações correntes e finalizadas Relat…" at bounding box center [173, 49] width 347 height 226
type textarea "RETORNO"
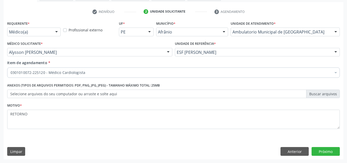
click at [324, 161] on div "Acompanhamento Acompanhe a situação das marcações correntes e finalizadas Relat…" at bounding box center [173, 49] width 347 height 226
click at [328, 151] on button "Próximo" at bounding box center [325, 151] width 28 height 9
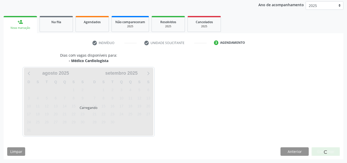
scroll to position [61, 0]
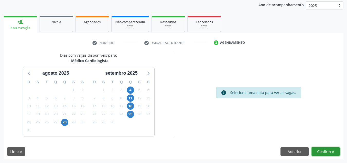
click at [328, 151] on button "Confirmar" at bounding box center [325, 151] width 28 height 9
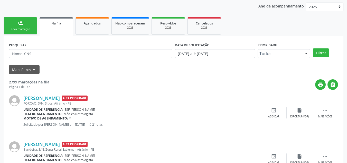
scroll to position [58, 0]
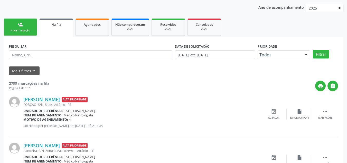
click at [21, 34] on link "person_add Nova marcação" at bounding box center [20, 26] width 33 height 17
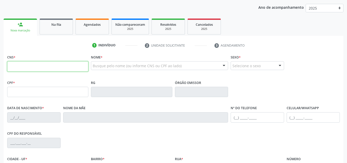
click at [41, 67] on input "text" at bounding box center [47, 66] width 81 height 10
type input "700 0007 0856 6809"
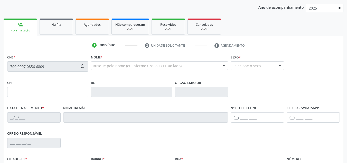
type input "657.191.584-72"
type input "20/08/1945"
type input "Tercina Maria de Jesus"
type input "(87) 98837-7025"
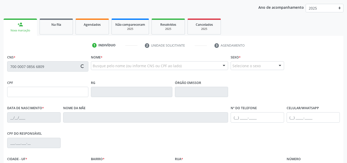
type input "S/N"
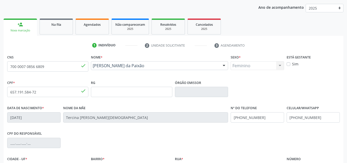
scroll to position [116, 0]
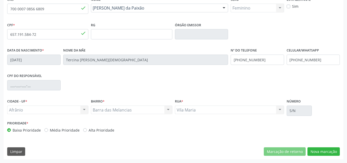
click at [76, 129] on label "Média Prioridade" at bounding box center [65, 129] width 30 height 5
click at [48, 129] on input "Média Prioridade" at bounding box center [46, 129] width 4 height 5
radio input "true"
click at [332, 151] on button "Nova marcação" at bounding box center [323, 151] width 32 height 9
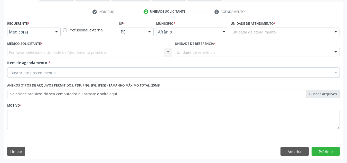
click at [288, 29] on div "Unidade de atendimento" at bounding box center [285, 31] width 109 height 9
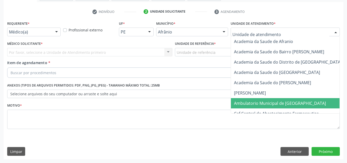
click at [272, 102] on span "Ambulatorio Municipal de Saude" at bounding box center [280, 103] width 92 height 6
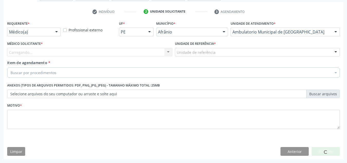
click at [158, 51] on div "Carregando... Nenhum resultado encontrado para: " " Não há nenhuma opção para s…" at bounding box center [89, 52] width 165 height 9
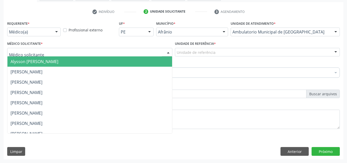
click at [157, 54] on div at bounding box center [89, 52] width 165 height 9
drag, startPoint x: 153, startPoint y: 62, endPoint x: 163, endPoint y: 57, distance: 11.3
click at [154, 61] on span "Alysson Rodrigo Ferreira Cavalcanti" at bounding box center [89, 61] width 165 height 10
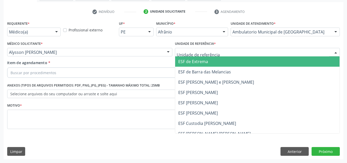
drag, startPoint x: 206, startPoint y: 55, endPoint x: 203, endPoint y: 68, distance: 13.1
click at [206, 56] on div at bounding box center [257, 52] width 165 height 9
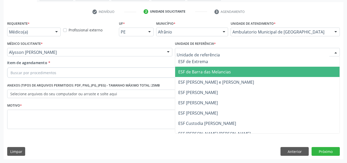
click at [203, 68] on span "ESF de Barra das Melancias" at bounding box center [257, 71] width 165 height 10
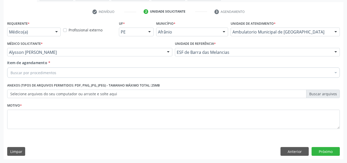
click at [187, 72] on div "Buscar por procedimentos" at bounding box center [173, 72] width 332 height 10
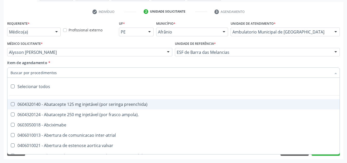
paste input "0301010072-225120"
type input "0301010072-225120"
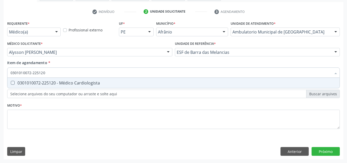
click at [147, 84] on div "0301010072-225120 - Médico Cardiologista" at bounding box center [174, 83] width 326 height 4
checkbox Cardiologista "true"
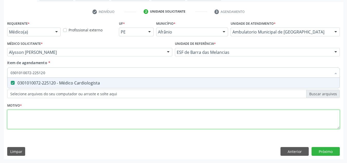
click at [143, 126] on div "Requerente * Médico(a) Médico(a) Enfermeiro(a) Paciente Nenhum resultado encont…" at bounding box center [173, 78] width 332 height 116
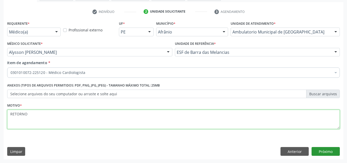
type textarea "RETORNO"
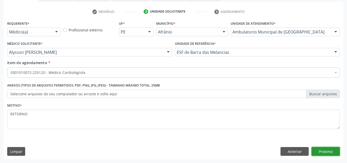
click at [333, 155] on button "Próximo" at bounding box center [325, 151] width 28 height 9
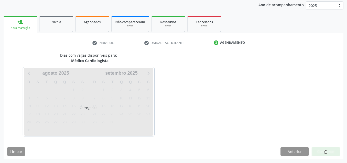
scroll to position [61, 0]
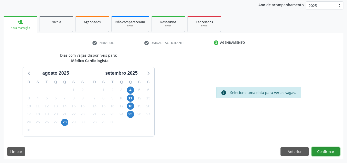
drag, startPoint x: 333, startPoint y: 154, endPoint x: 330, endPoint y: 151, distance: 4.2
click at [330, 151] on button "Confirmar" at bounding box center [325, 151] width 28 height 9
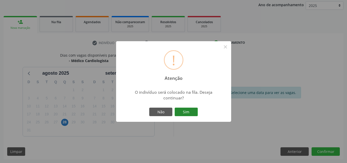
click at [177, 112] on button "Sim" at bounding box center [186, 111] width 23 height 9
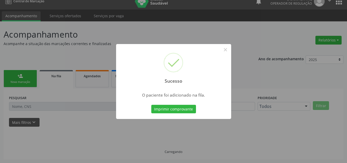
scroll to position [7, 0]
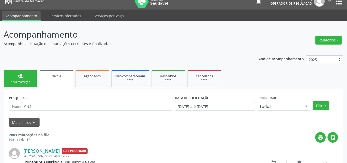
click at [31, 78] on link "person_add Nova marcação" at bounding box center [20, 78] width 33 height 17
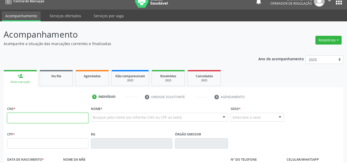
drag, startPoint x: 30, startPoint y: 116, endPoint x: 28, endPoint y: 104, distance: 11.2
click at [30, 116] on input "text" at bounding box center [47, 117] width 81 height 10
type input "702 1087 2371 6894"
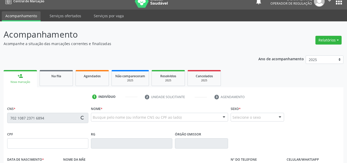
type input "28/07/1938"
type input "Raimunda de Brito Silva"
type input "(87) 3988-1045"
type input "S/N"
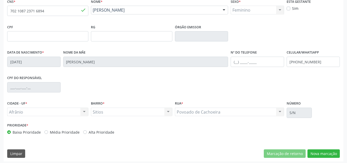
scroll to position [116, 0]
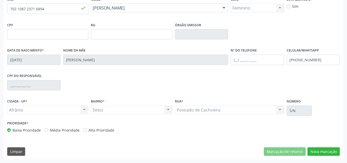
click at [67, 130] on label "Média Prioridade" at bounding box center [65, 129] width 30 height 5
click at [48, 130] on input "Média Prioridade" at bounding box center [46, 129] width 4 height 5
radio input "true"
drag, startPoint x: 306, startPoint y: 148, endPoint x: 332, endPoint y: 151, distance: 26.4
click at [309, 148] on div "Marcação de retorno Nova marcação" at bounding box center [302, 151] width 76 height 9
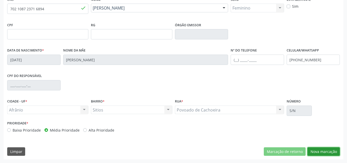
click at [332, 151] on button "Nova marcação" at bounding box center [323, 151] width 32 height 9
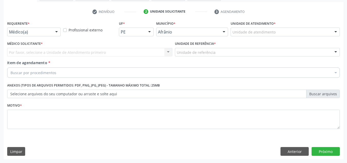
scroll to position [92, 0]
click at [275, 28] on div "Unidade de atendimento" at bounding box center [285, 31] width 109 height 9
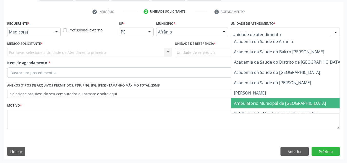
click at [283, 102] on span "Ambulatorio Municipal de Saude" at bounding box center [280, 103] width 92 height 6
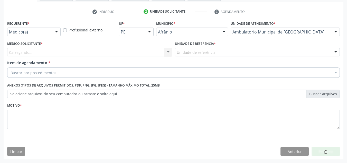
drag, startPoint x: 139, startPoint y: 46, endPoint x: 138, endPoint y: 50, distance: 3.6
click at [138, 47] on div "Médico Solicitante * Carregando... Nenhum resultado encontrado para: " " Não há…" at bounding box center [89, 48] width 165 height 16
click at [138, 50] on div "Carregando... Nenhum resultado encontrado para: " " Não há nenhuma opção para s…" at bounding box center [89, 52] width 165 height 9
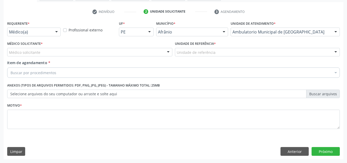
click at [138, 50] on div "Médico solicitante" at bounding box center [89, 52] width 165 height 9
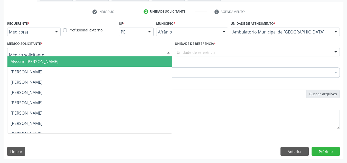
drag, startPoint x: 136, startPoint y: 61, endPoint x: 194, endPoint y: 51, distance: 59.0
click at [142, 60] on span "Alysson Rodrigo Ferreira Cavalcanti" at bounding box center [89, 61] width 165 height 10
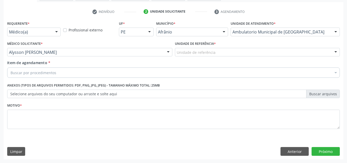
drag, startPoint x: 195, startPoint y: 50, endPoint x: 202, endPoint y: 66, distance: 17.5
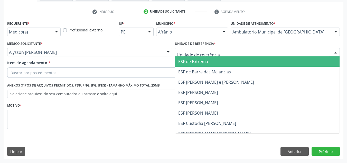
drag, startPoint x: 203, startPoint y: 66, endPoint x: 193, endPoint y: 73, distance: 11.4
click at [203, 70] on ul "ESF de Extrema ESF de Barra das Melancias ESF Jose e Maria Rodrigues de Macedo …" at bounding box center [257, 107] width 165 height 103
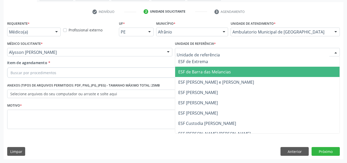
click at [187, 71] on span "ESF de Barra das Melancias" at bounding box center [204, 72] width 53 height 6
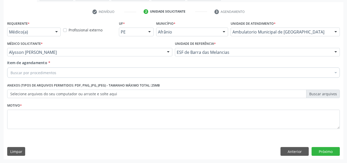
click at [185, 70] on div "Buscar por procedimentos" at bounding box center [173, 72] width 332 height 10
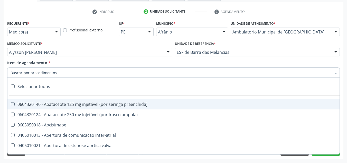
paste input "0301010072-225120"
type input "0301010072-225120"
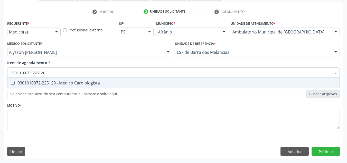
drag, startPoint x: 160, startPoint y: 79, endPoint x: 154, endPoint y: 98, distance: 20.3
click at [160, 79] on span "0301010072-225120 - Médico Cardiologista" at bounding box center [173, 83] width 332 height 10
checkbox Cardiologista "true"
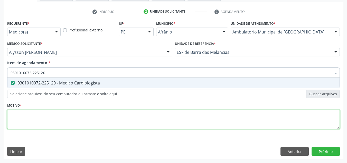
click at [148, 117] on div "Requerente * Médico(a) Médico(a) Enfermeiro(a) Paciente Nenhum resultado encont…" at bounding box center [173, 78] width 332 height 116
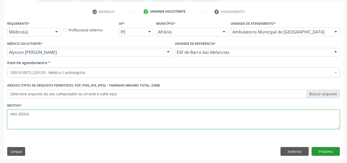
type textarea "HAS IDOSA"
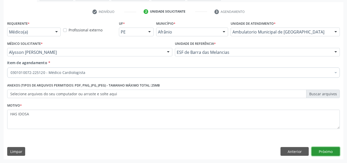
click at [328, 150] on button "Próximo" at bounding box center [325, 151] width 28 height 9
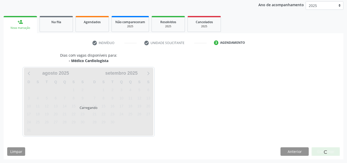
scroll to position [61, 0]
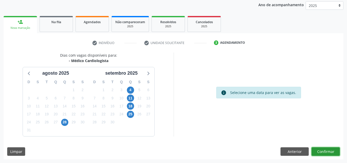
click at [328, 150] on button "Confirmar" at bounding box center [325, 151] width 28 height 9
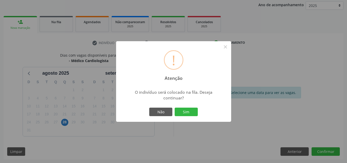
click at [175, 107] on button "Sim" at bounding box center [186, 111] width 23 height 9
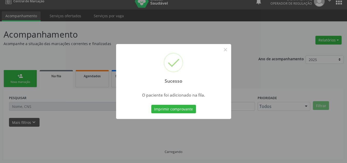
scroll to position [7, 0]
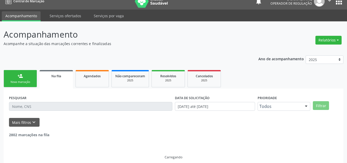
click at [23, 76] on div "person_add" at bounding box center [20, 76] width 6 height 6
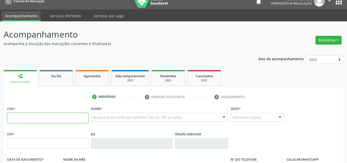
click at [32, 116] on input "text" at bounding box center [47, 117] width 81 height 10
type input "701 2090 0606 7416"
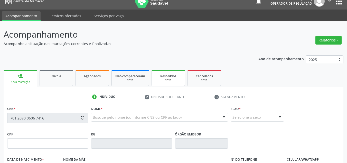
type input "036.384.684-02"
type input "05/12/1967"
type input "Edite de Souza Silva Ribeiro"
type input "(87) 8833-3767"
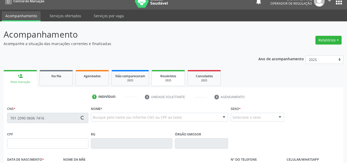
type input "S/N"
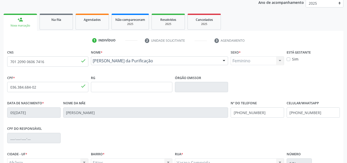
scroll to position [116, 0]
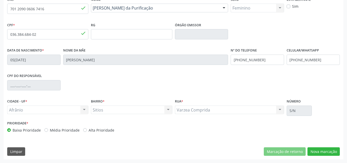
drag, startPoint x: 67, startPoint y: 133, endPoint x: 70, endPoint y: 125, distance: 8.5
click at [69, 130] on div "Prioridade * Baixa Prioridade Média Prioridade Alta Prioridade" at bounding box center [90, 127] width 168 height 17
click at [69, 127] on div "Prioridade * Baixa Prioridade Média Prioridade Alta Prioridade" at bounding box center [89, 125] width 165 height 13
drag, startPoint x: 77, startPoint y: 130, endPoint x: 59, endPoint y: 136, distance: 19.4
click at [74, 131] on label "Média Prioridade" at bounding box center [65, 129] width 30 height 5
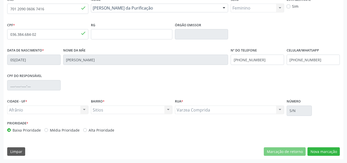
click at [66, 127] on label "Média Prioridade" at bounding box center [65, 129] width 30 height 5
click at [48, 127] on input "Média Prioridade" at bounding box center [46, 129] width 4 height 5
radio input "true"
drag, startPoint x: 323, startPoint y: 157, endPoint x: 327, endPoint y: 148, distance: 10.0
click at [325, 154] on div "CNS 701 2090 0606 7416 done Nome * Marilene Silva Ribeiro da Purificação Marile…" at bounding box center [174, 77] width 340 height 163
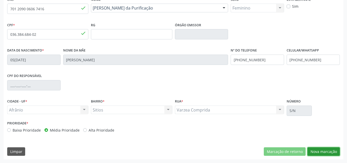
click at [327, 149] on button "Nova marcação" at bounding box center [323, 151] width 32 height 9
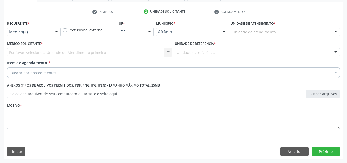
drag, startPoint x: 308, startPoint y: 38, endPoint x: 313, endPoint y: 33, distance: 7.4
click at [308, 38] on div "Unidade de atendimento * Unidade de atendimento Academia da Saude de Afranio Ac…" at bounding box center [285, 30] width 112 height 20
click at [313, 33] on div "Unidade de atendimento" at bounding box center [285, 31] width 109 height 9
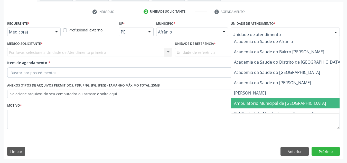
click at [289, 106] on span "Ambulatorio Municipal de Saude" at bounding box center [293, 103] width 125 height 10
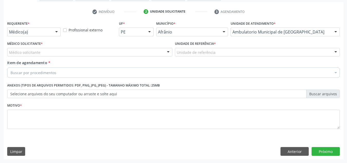
click at [127, 58] on div "Médico Solicitante * Médico solicitante Alysson Rodrigo Ferreira Cavalcanti Bru…" at bounding box center [90, 50] width 168 height 20
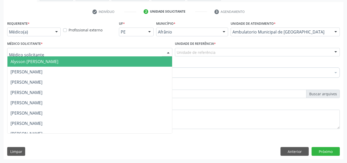
click at [125, 53] on div at bounding box center [89, 52] width 165 height 9
click at [123, 61] on span "Alysson Rodrigo Ferreira Cavalcanti" at bounding box center [89, 61] width 165 height 10
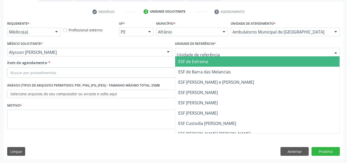
drag, startPoint x: 181, startPoint y: 47, endPoint x: 193, endPoint y: 65, distance: 20.8
click at [188, 56] on div "ESF de Extrema ESF de Barra das Melancias ESF Jose e Maria Rodrigues de Macedo …" at bounding box center [257, 52] width 165 height 9
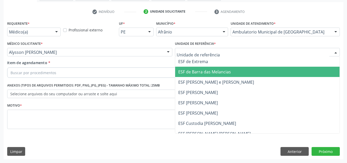
drag, startPoint x: 197, startPoint y: 72, endPoint x: 146, endPoint y: 77, distance: 51.8
click at [193, 73] on span "ESF de Barra das Melancias" at bounding box center [204, 72] width 53 height 6
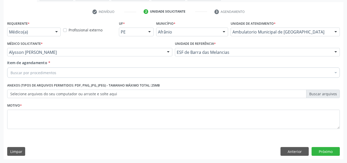
click at [146, 77] on div "Buscar por procedimentos" at bounding box center [173, 72] width 332 height 10
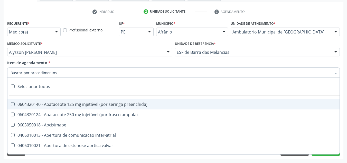
paste input "0301010072-225120"
type input "0301010072-225120"
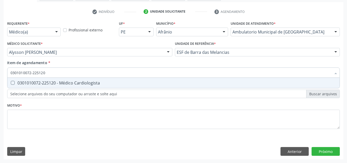
drag, startPoint x: 124, startPoint y: 82, endPoint x: 120, endPoint y: 115, distance: 33.3
click at [123, 83] on div "0301010072-225120 - Médico Cardiologista" at bounding box center [174, 83] width 326 height 4
checkbox Cardiologista "true"
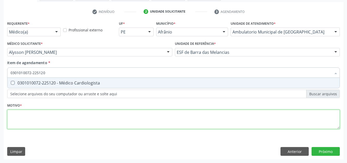
click at [120, 115] on div "Requerente * Médico(a) Médico(a) Enfermeiro(a) Paciente Nenhum resultado encont…" at bounding box center [173, 78] width 332 height 116
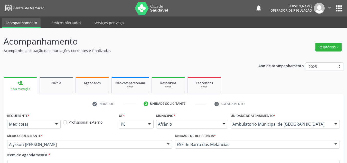
scroll to position [92, 0]
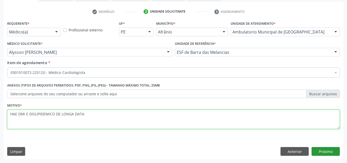
type textarea "HAE DMI E DISLIPIDEMICO DE LONGA DATA"
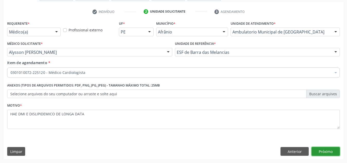
click at [339, 153] on button "Próximo" at bounding box center [325, 151] width 28 height 9
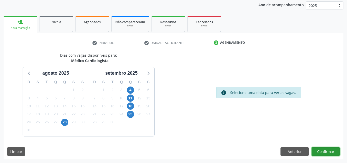
click at [339, 153] on button "Confirmar" at bounding box center [325, 151] width 28 height 9
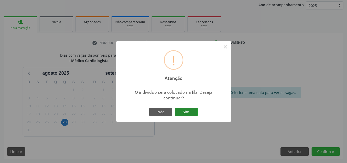
click at [189, 108] on button "Sim" at bounding box center [186, 111] width 23 height 9
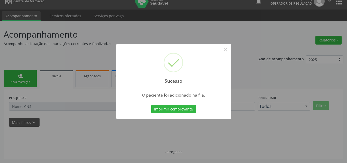
scroll to position [7, 0]
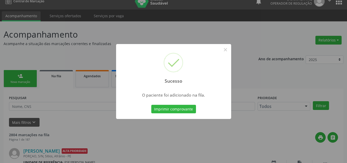
click at [19, 88] on div "Sucesso × O paciente foi adicionado na fila. Imprimir comprovante Cancel" at bounding box center [173, 81] width 347 height 163
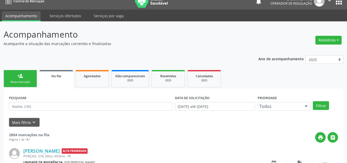
click at [19, 80] on div "Nova marcação" at bounding box center [20, 82] width 26 height 4
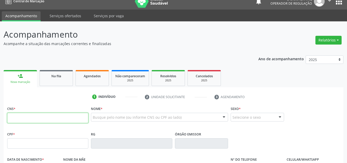
click at [40, 116] on input "text" at bounding box center [47, 117] width 81 height 10
type input "705 1044 8272 5670"
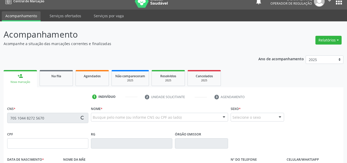
type input "26/12/1966"
type input "(87) 98828-4169"
type input "S/N"
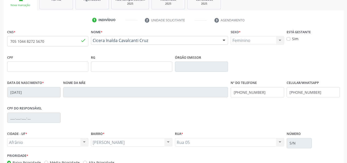
scroll to position [110, 0]
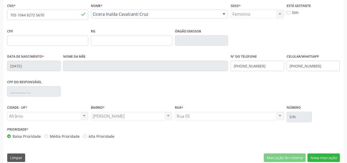
drag, startPoint x: 54, startPoint y: 134, endPoint x: 72, endPoint y: 114, distance: 26.7
click at [54, 133] on label "Média Prioridade" at bounding box center [65, 135] width 30 height 5
click at [48, 133] on input "Média Prioridade" at bounding box center [46, 135] width 4 height 5
radio input "true"
click at [323, 151] on div "CNS * 705 1044 8272 5670 done Nome * Cicera Inalda Cavalcanti Cruz Cicera Inald…" at bounding box center [174, 83] width 340 height 163
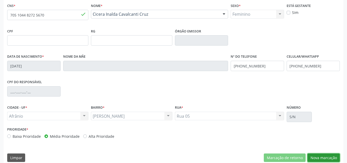
click at [325, 160] on button "Nova marcação" at bounding box center [323, 157] width 32 height 9
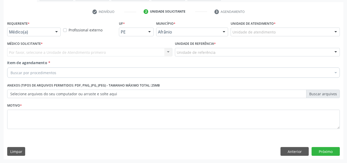
scroll to position [92, 0]
drag, startPoint x: 304, startPoint y: 35, endPoint x: 306, endPoint y: 33, distance: 2.9
click at [304, 35] on div "Unidade de atendimento" at bounding box center [285, 31] width 109 height 9
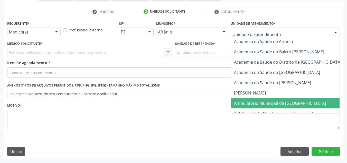
click at [285, 98] on span "Ambulatorio Municipal de Saude" at bounding box center [293, 103] width 125 height 10
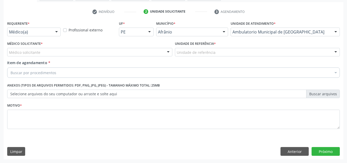
click at [60, 48] on div "Médico solicitante" at bounding box center [89, 52] width 165 height 9
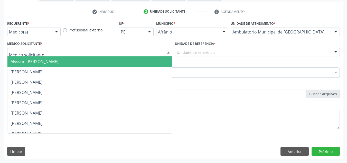
drag, startPoint x: 57, startPoint y: 60, endPoint x: 64, endPoint y: 58, distance: 7.2
click at [57, 60] on span "Alysson Rodrigo Ferreira Cavalcanti" at bounding box center [35, 62] width 48 height 6
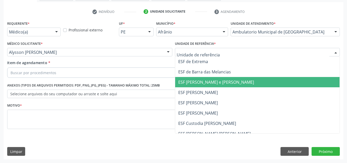
click at [191, 83] on span "ESF [PERSON_NAME] e [PERSON_NAME]" at bounding box center [216, 82] width 76 height 6
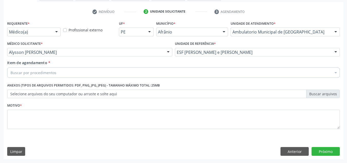
click at [187, 73] on div "Buscar por procedimentos" at bounding box center [173, 72] width 332 height 10
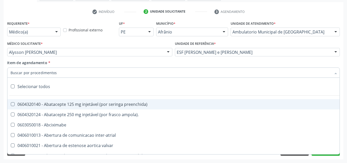
paste input "0301010072-225120"
type input "0301010072-225120"
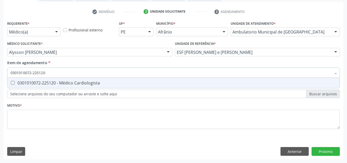
drag, startPoint x: 108, startPoint y: 75, endPoint x: 98, endPoint y: 92, distance: 19.3
click at [101, 76] on div "0301010072-225120 Selecionar todos 0301010072-225120 - Médico Cardiologista Nen…" at bounding box center [173, 71] width 332 height 9
click at [99, 82] on div "0301010072-225120 - Médico Cardiologista" at bounding box center [174, 83] width 326 height 4
checkbox Cardiologista "true"
click at [93, 108] on div "Requerente * Médico(a) Médico(a) Enfermeiro(a) Paciente Nenhum resultado encont…" at bounding box center [173, 78] width 332 height 116
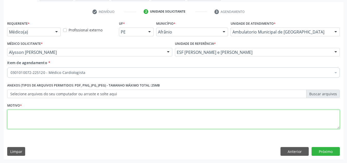
click at [96, 113] on textarea at bounding box center [173, 119] width 332 height 20
type textarea "R"
type textarea "ECTASIA AORTICO EM RX"
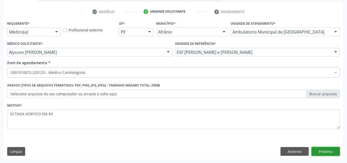
click at [324, 154] on button "Próximo" at bounding box center [325, 151] width 28 height 9
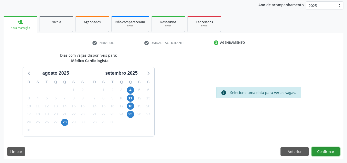
click at [324, 154] on button "Confirmar" at bounding box center [325, 151] width 28 height 9
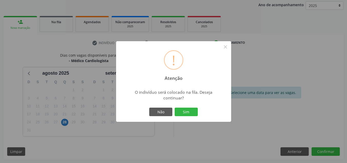
click at [175, 107] on button "Sim" at bounding box center [186, 111] width 23 height 9
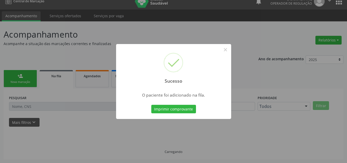
scroll to position [7, 0]
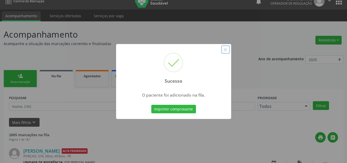
drag, startPoint x: 225, startPoint y: 49, endPoint x: 215, endPoint y: 47, distance: 10.9
click at [223, 49] on button "×" at bounding box center [225, 49] width 9 height 9
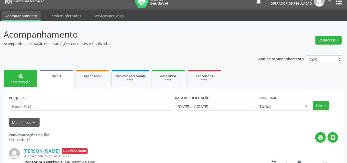
click at [32, 76] on link "person_add Nova marcação" at bounding box center [20, 78] width 33 height 17
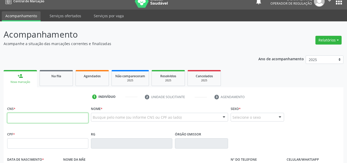
click at [34, 113] on input "text" at bounding box center [47, 117] width 81 height 10
type input "700 3039 5212 9935"
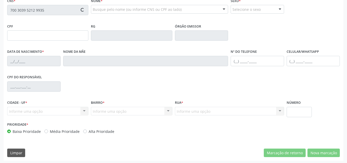
scroll to position [116, 0]
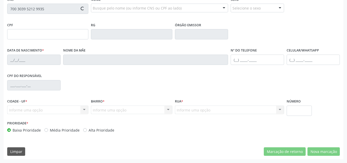
type input "058.664.964-61"
type input "10/06/1948"
type input "Maria Lina Rodrigues"
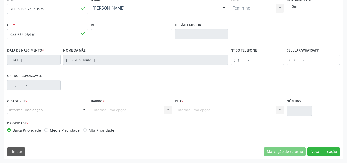
click at [69, 131] on label "Média Prioridade" at bounding box center [65, 129] width 30 height 5
click at [48, 131] on input "Média Prioridade" at bounding box center [46, 129] width 4 height 5
radio input "true"
click at [314, 148] on button "Nova marcação" at bounding box center [323, 151] width 32 height 9
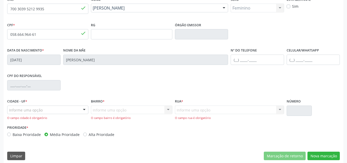
click at [70, 110] on div "Informe uma opção" at bounding box center [47, 109] width 81 height 9
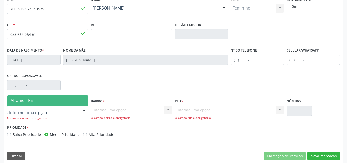
click at [75, 103] on span "Afrânio - PE" at bounding box center [47, 100] width 81 height 10
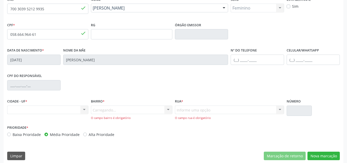
click at [107, 115] on div "Bairro * Carregando... Nenhum resultado encontrado para: " " Nenhuma opção enco…" at bounding box center [132, 110] width 84 height 26
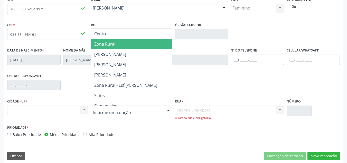
click at [128, 40] on span "Zona Rural" at bounding box center [131, 44] width 81 height 10
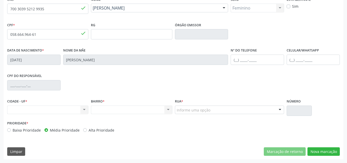
click at [215, 110] on div "Informe uma opção" at bounding box center [229, 109] width 109 height 9
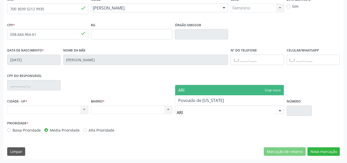
type input "ARIZ"
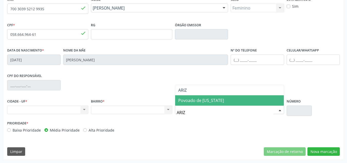
click at [232, 102] on span "Povoado de Arizona" at bounding box center [229, 100] width 109 height 10
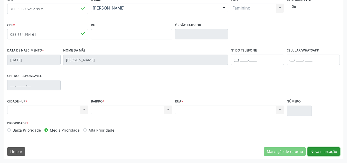
click at [328, 151] on button "Nova marcação" at bounding box center [323, 151] width 32 height 9
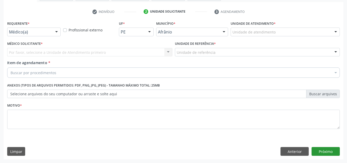
scroll to position [92, 0]
click at [290, 34] on div "Unidade de atendimento" at bounding box center [285, 31] width 109 height 9
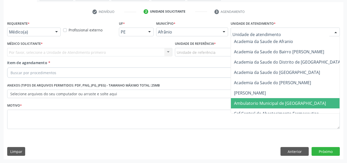
click at [279, 99] on span "Ambulatorio Municipal de Saude" at bounding box center [293, 103] width 125 height 10
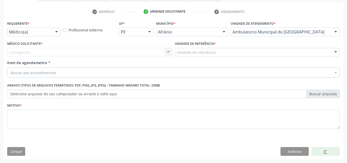
click at [135, 47] on div "Médico Solicitante * Carregando... Nenhum resultado encontrado para: " " Não há…" at bounding box center [89, 48] width 165 height 16
click at [135, 51] on div "Médico solicitante" at bounding box center [89, 52] width 165 height 9
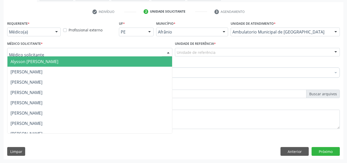
drag, startPoint x: 135, startPoint y: 62, endPoint x: 190, endPoint y: 56, distance: 54.9
click at [137, 62] on span "Alysson Rodrigo Ferreira Cavalcanti" at bounding box center [89, 61] width 165 height 10
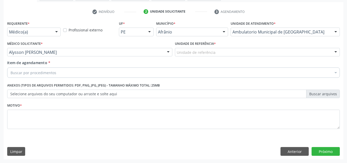
drag, startPoint x: 190, startPoint y: 56, endPoint x: 193, endPoint y: 55, distance: 2.9
click at [192, 56] on div "Unidade de referência * Unidade de referência ESF de Extrema ESF de Barra das M…" at bounding box center [258, 50] width 168 height 20
drag, startPoint x: 193, startPoint y: 55, endPoint x: 196, endPoint y: 81, distance: 25.6
click at [193, 56] on div "ESF de Extrema ESF de Barra das Melancias ESF Jose e Maria Rodrigues de Macedo …" at bounding box center [257, 52] width 165 height 9
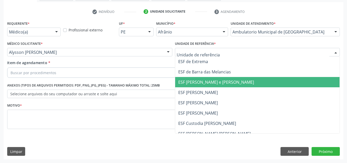
drag, startPoint x: 196, startPoint y: 81, endPoint x: 177, endPoint y: 76, distance: 19.6
click at [193, 81] on span "ESF [PERSON_NAME] e [PERSON_NAME]" at bounding box center [216, 82] width 76 height 6
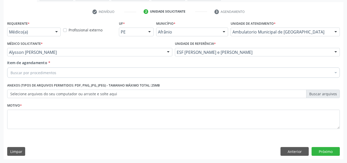
click at [176, 75] on div "Buscar por procedimentos" at bounding box center [173, 72] width 332 height 10
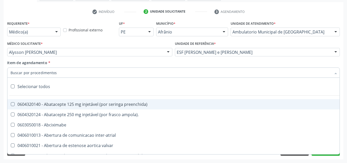
paste input "0301010072-225120"
type input "0301010072-225120"
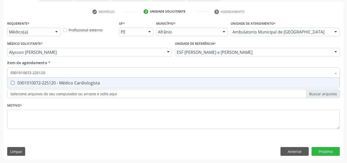
click at [130, 79] on span "0301010072-225120 - Médico Cardiologista" at bounding box center [173, 83] width 332 height 10
checkbox Cardiologista "true"
click at [125, 106] on div "Requerente * Médico(a) Médico(a) Enfermeiro(a) Paciente Nenhum resultado encont…" at bounding box center [173, 78] width 332 height 116
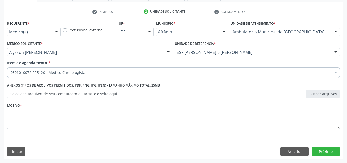
click at [126, 130] on div "Requerente * Médico(a) Médico(a) Enfermeiro(a) Paciente Nenhum resultado encont…" at bounding box center [173, 78] width 332 height 116
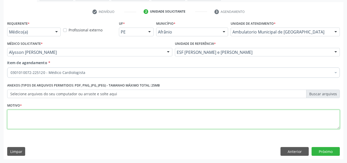
click at [118, 121] on textarea at bounding box center [173, 119] width 332 height 20
type textarea "ECG: RITMO SINUSAL + ESCAPE FUNCIONAL"
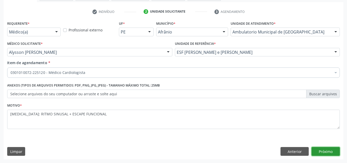
click at [325, 151] on button "Próximo" at bounding box center [325, 151] width 28 height 9
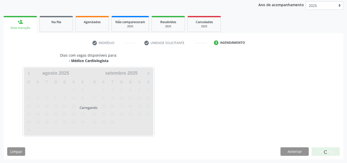
scroll to position [61, 0]
click at [325, 151] on span at bounding box center [326, 152] width 4 height 4
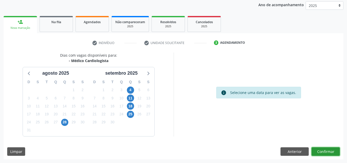
click at [325, 151] on button "Confirmar" at bounding box center [325, 151] width 28 height 9
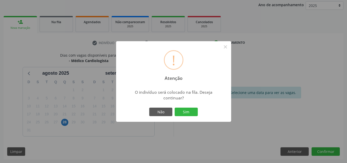
click at [175, 107] on button "Sim" at bounding box center [186, 111] width 23 height 9
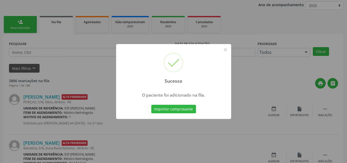
scroll to position [7, 0]
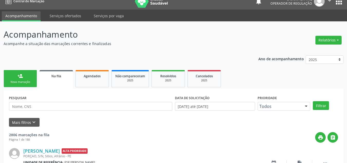
click at [32, 73] on link "person_add Nova marcação" at bounding box center [20, 78] width 33 height 17
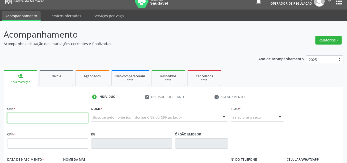
click at [28, 115] on input "text" at bounding box center [47, 117] width 81 height 10
type input "700 4094 6329 5144"
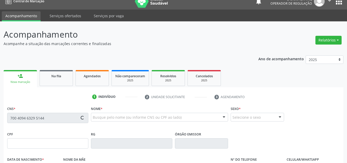
type input "075.503.044-32"
type input "01/02/1988"
type input "Maria Filha da Luzee"
type input "(87) 8845-8479"
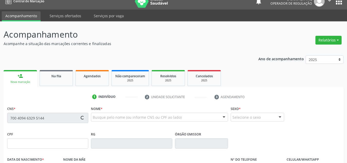
type input "S/N"
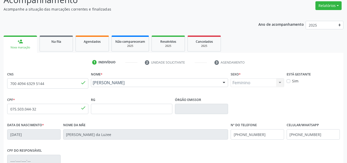
scroll to position [110, 0]
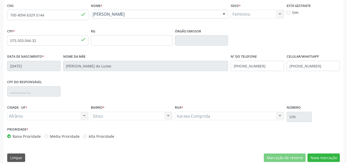
click at [51, 135] on label "Média Prioridade" at bounding box center [65, 135] width 30 height 5
click at [48, 135] on input "Média Prioridade" at bounding box center [46, 135] width 4 height 5
radio input "true"
click at [318, 158] on button "Nova marcação" at bounding box center [323, 157] width 32 height 9
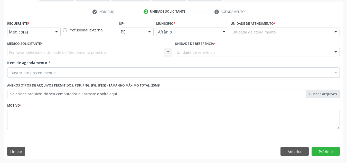
drag, startPoint x: 306, startPoint y: 30, endPoint x: 299, endPoint y: 54, distance: 24.9
click at [306, 30] on div "Unidade de atendimento" at bounding box center [285, 31] width 109 height 9
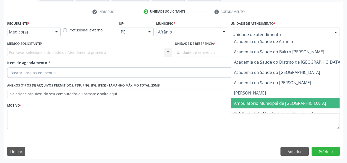
click at [291, 99] on span "Ambulatorio Municipal de Saude" at bounding box center [293, 103] width 125 height 10
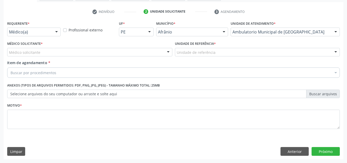
drag, startPoint x: 109, startPoint y: 51, endPoint x: 106, endPoint y: 57, distance: 6.7
click at [108, 52] on div "Médico solicitante" at bounding box center [89, 52] width 165 height 9
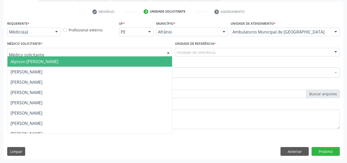
drag, startPoint x: 107, startPoint y: 61, endPoint x: 124, endPoint y: 60, distance: 17.3
click at [111, 61] on span "Alysson Rodrigo Ferreira Cavalcanti" at bounding box center [89, 61] width 165 height 10
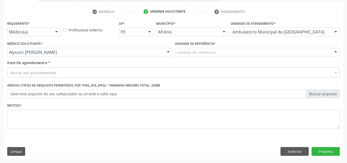
click at [185, 58] on div "Unidade de referência * Unidade de referência ESF de Extrema ESF de Barra das M…" at bounding box center [258, 50] width 168 height 20
drag, startPoint x: 189, startPoint y: 57, endPoint x: 180, endPoint y: 84, distance: 29.4
click at [186, 58] on div "Unidade de referência * Unidade de referência ESF de Extrema ESF de Barra das M…" at bounding box center [258, 50] width 168 height 20
drag, startPoint x: 180, startPoint y: 84, endPoint x: 195, endPoint y: 55, distance: 33.3
click at [180, 80] on div "Requerente * Médico(a) Médico(a) Enfermeiro(a) Paciente Nenhum resultado encont…" at bounding box center [173, 78] width 332 height 116
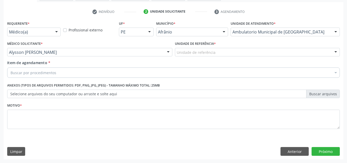
click at [195, 55] on div "Unidade de referência" at bounding box center [257, 52] width 165 height 9
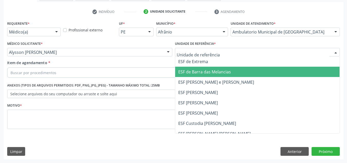
drag, startPoint x: 195, startPoint y: 78, endPoint x: 177, endPoint y: 71, distance: 19.1
click at [188, 74] on ul "ESF de Extrema ESF de Barra das Melancias ESF Jose e Maria Rodrigues de Macedo …" at bounding box center [257, 107] width 165 height 103
click at [177, 71] on span "ESF de Barra das Melancias" at bounding box center [257, 71] width 165 height 10
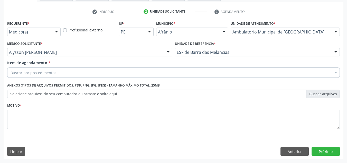
click at [178, 76] on div "Buscar por procedimentos" at bounding box center [173, 72] width 332 height 10
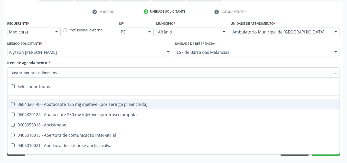
paste input "0301010072-225120"
type input "0301010072-225120"
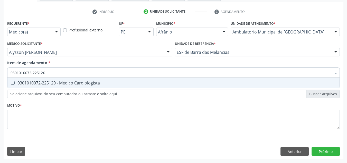
click at [117, 81] on div "0301010072-225120 - Médico Cardiologista" at bounding box center [174, 83] width 326 height 4
checkbox Cardiologista "true"
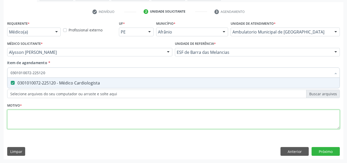
click at [116, 119] on div "Requerente * Médico(a) Médico(a) Enfermeiro(a) Paciente Nenhum resultado encont…" at bounding box center [173, 78] width 332 height 116
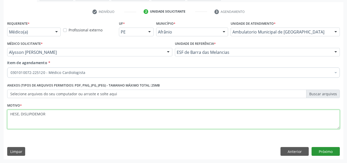
type textarea "HESE, DISLIPIDEMOR"
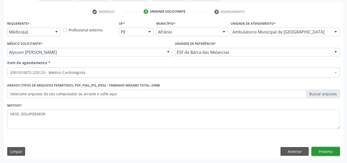
click at [333, 153] on button "Próximo" at bounding box center [325, 151] width 28 height 9
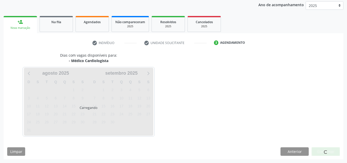
click at [328, 156] on div "Dias com vagas disponíveis para: - Médico Cardiologista Carregando agosto 2025 …" at bounding box center [174, 105] width 340 height 107
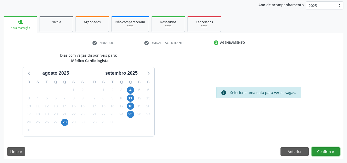
click at [329, 152] on button "Confirmar" at bounding box center [325, 151] width 28 height 9
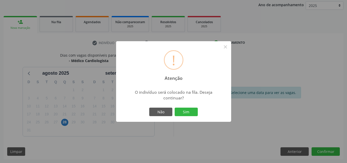
click at [175, 107] on button "Sim" at bounding box center [186, 111] width 23 height 9
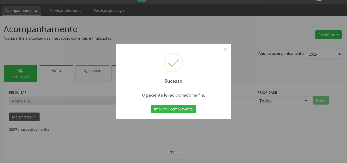
scroll to position [7, 0]
